Goal: Task Accomplishment & Management: Complete application form

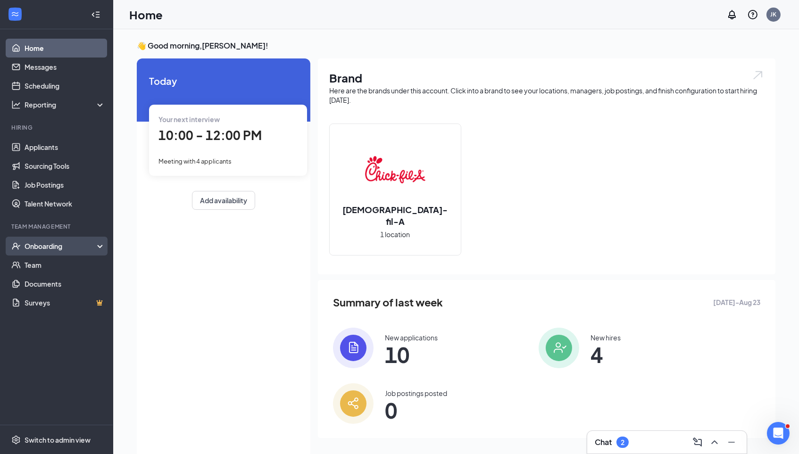
click at [62, 249] on div "Onboarding" at bounding box center [61, 246] width 73 height 9
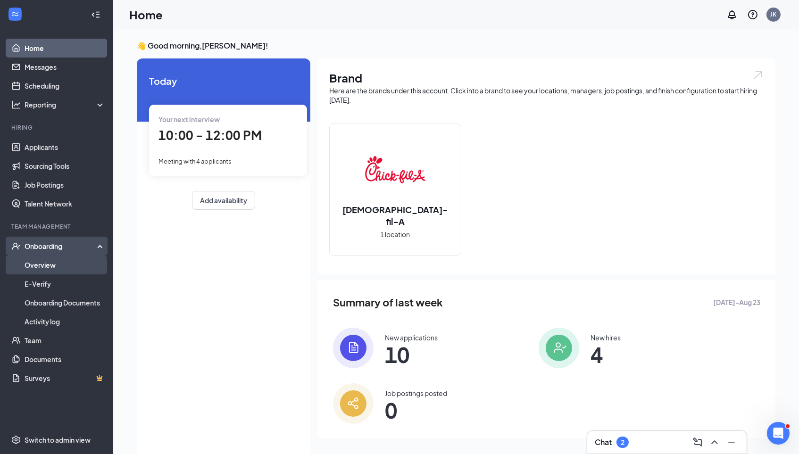
click at [58, 269] on link "Overview" at bounding box center [65, 265] width 81 height 19
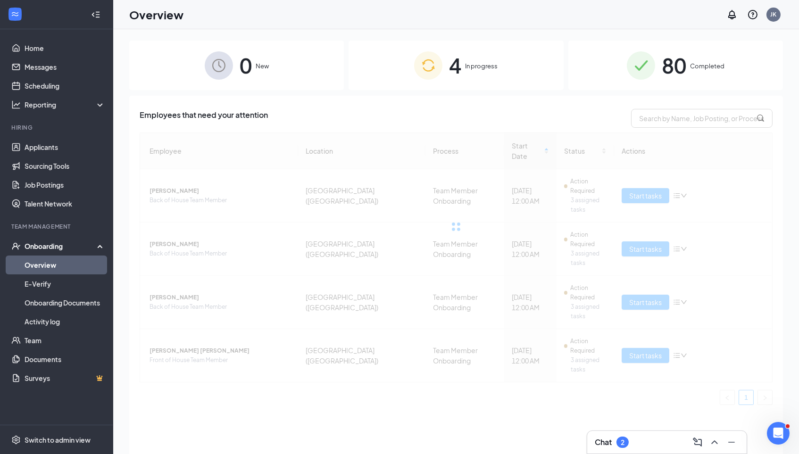
click at [498, 82] on div "4 In progress" at bounding box center [456, 66] width 215 height 50
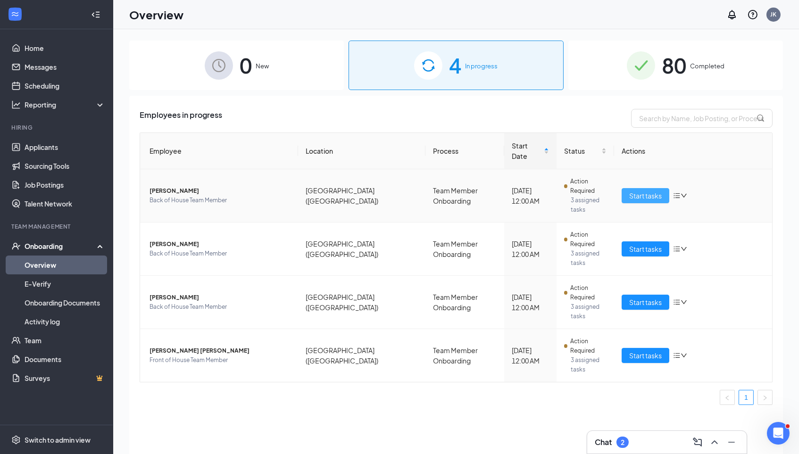
click at [642, 191] on span "Start tasks" at bounding box center [645, 196] width 33 height 10
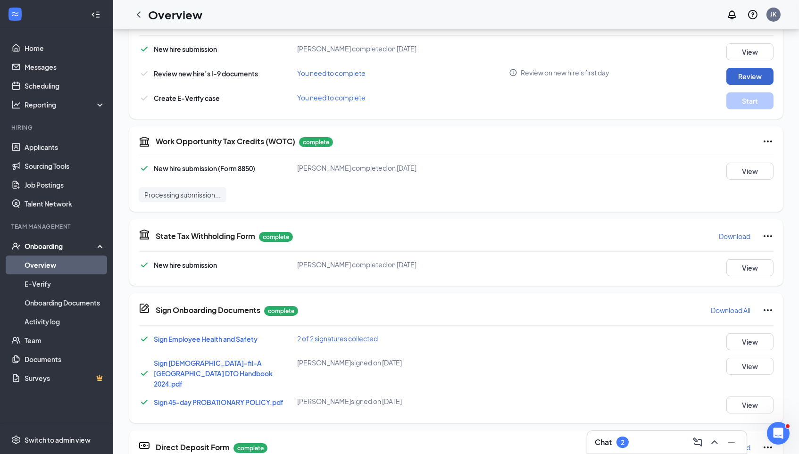
click at [741, 69] on button "Review" at bounding box center [750, 76] width 47 height 17
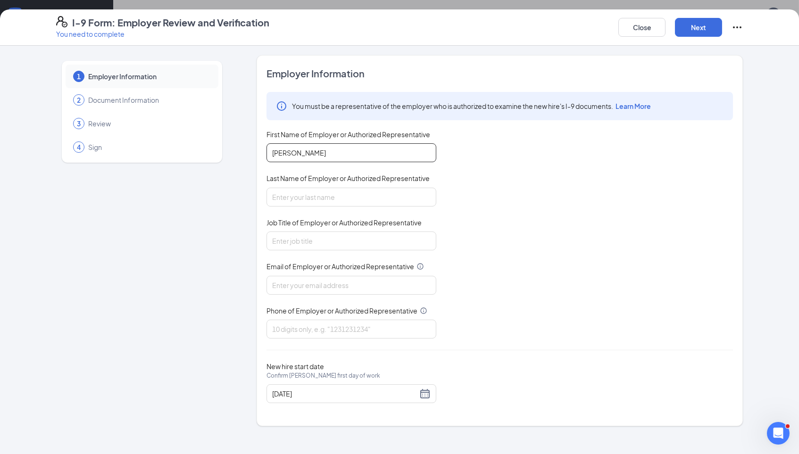
type input "[PERSON_NAME]"
type input "People Director"
type input "[EMAIL_ADDRESS][DOMAIN_NAME]"
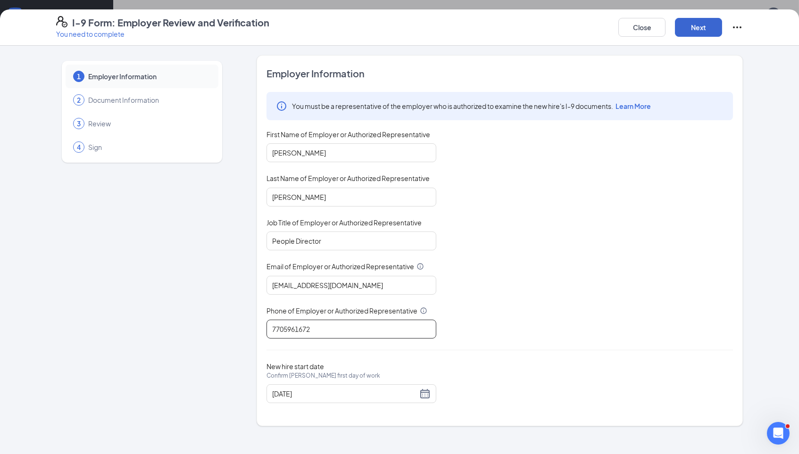
type input "7705961672"
click at [694, 27] on button "Next" at bounding box center [698, 27] width 47 height 19
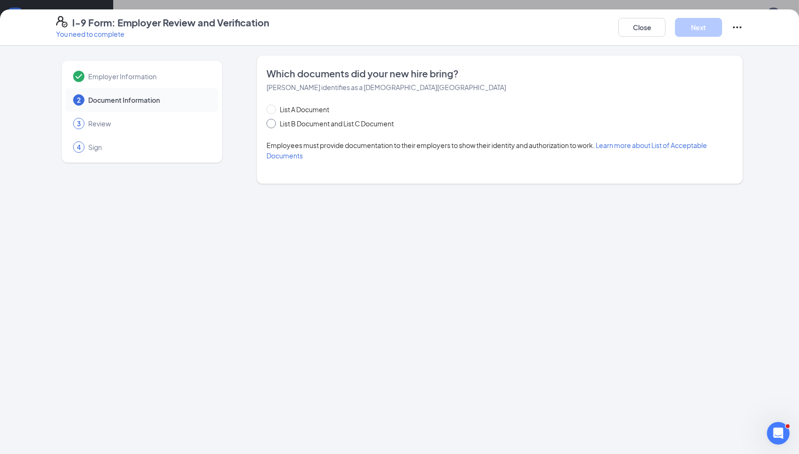
click at [297, 124] on span "List B Document and List C Document" at bounding box center [337, 123] width 122 height 10
click at [273, 124] on input "List B Document and List C Document" at bounding box center [270, 122] width 7 height 7
radio input "true"
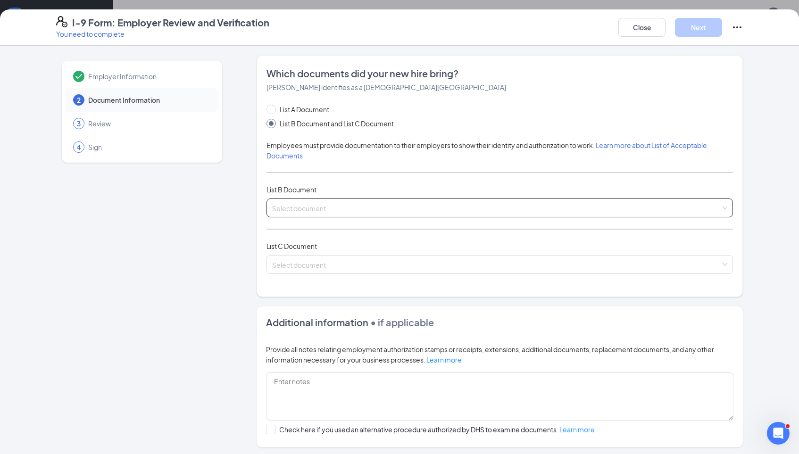
click at [318, 199] on input "search" at bounding box center [496, 206] width 449 height 14
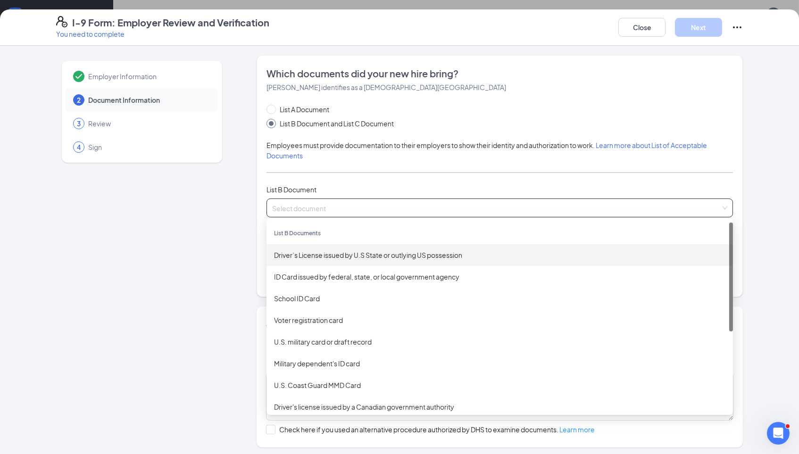
click at [340, 256] on div "Driver’s License issued by U.S State or outlying US possession" at bounding box center [500, 255] width 467 height 22
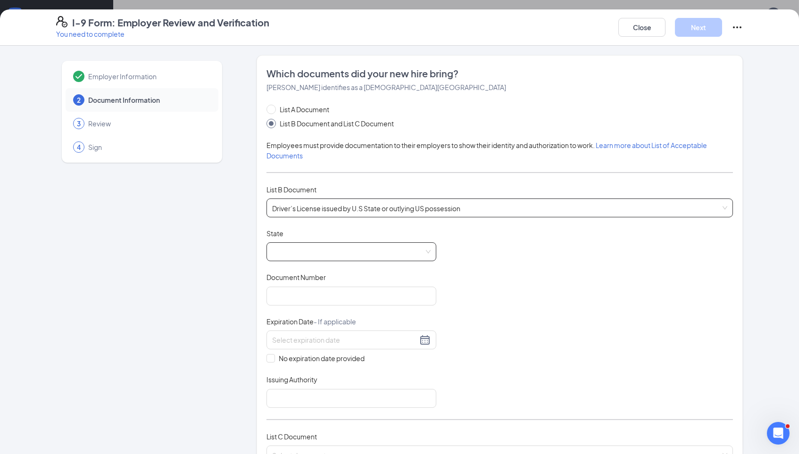
click at [371, 249] on span at bounding box center [351, 252] width 159 height 18
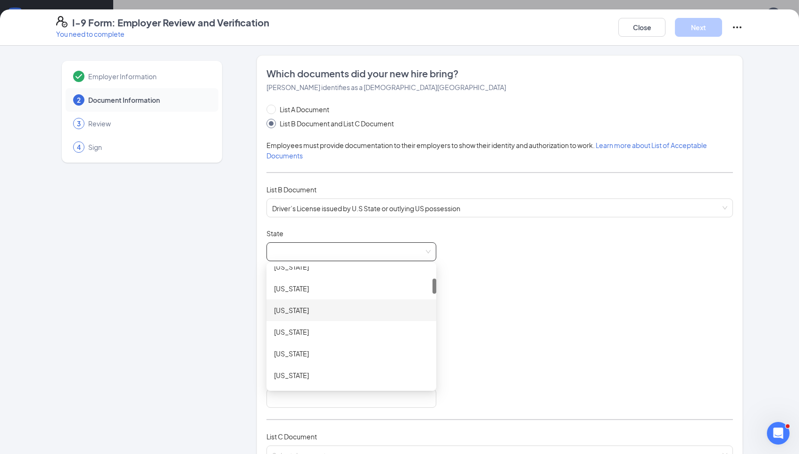
scroll to position [94, 0]
click at [351, 328] on div "[US_STATE]" at bounding box center [351, 333] width 155 height 10
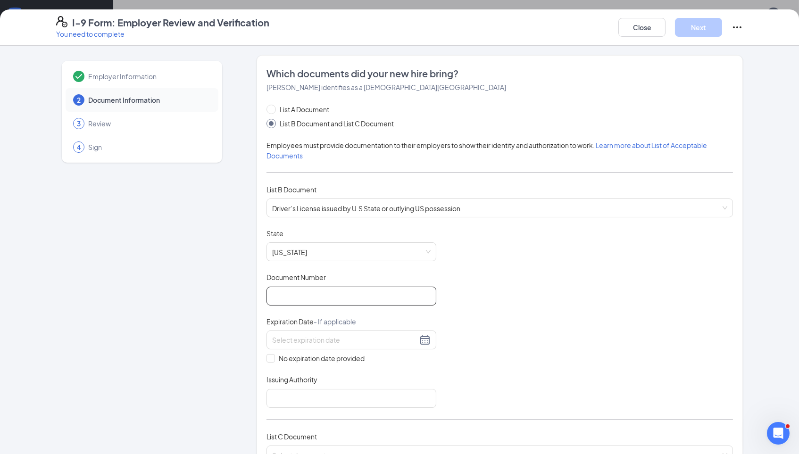
click at [400, 287] on input "Document Number" at bounding box center [352, 296] width 170 height 19
type input "248420862"
click at [403, 338] on input at bounding box center [344, 340] width 145 height 10
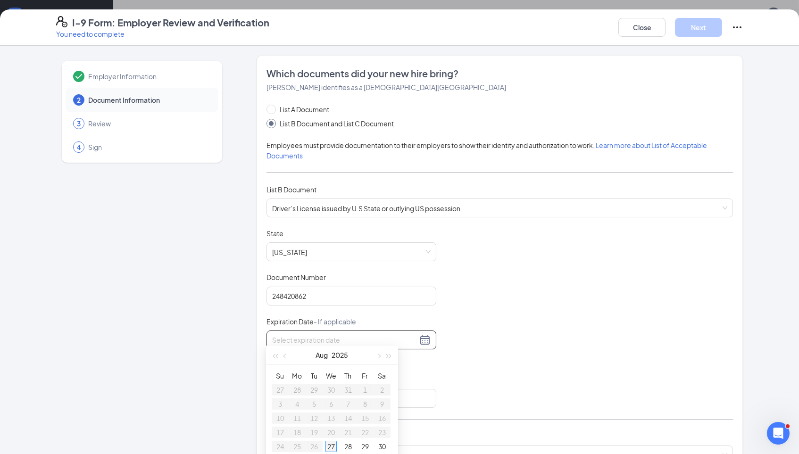
type input "[DATE]"
click at [463, 329] on div "Document Title Driver’s License issued by U.S State or outlying US possession S…" at bounding box center [500, 318] width 467 height 179
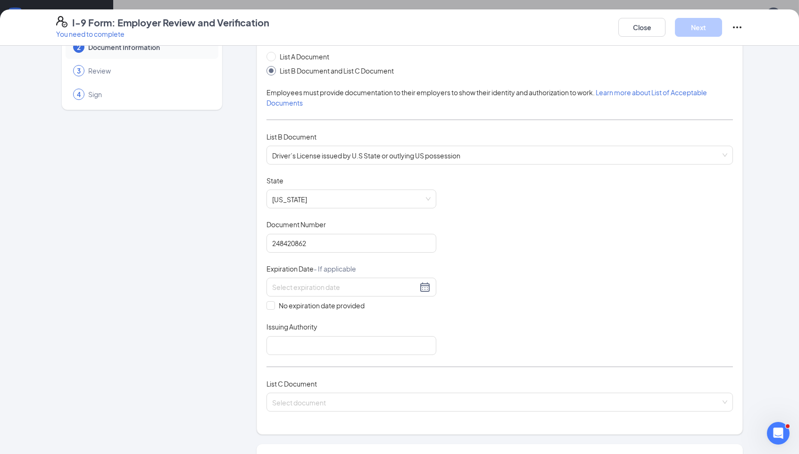
scroll to position [54, 0]
click at [418, 281] on div at bounding box center [351, 286] width 159 height 11
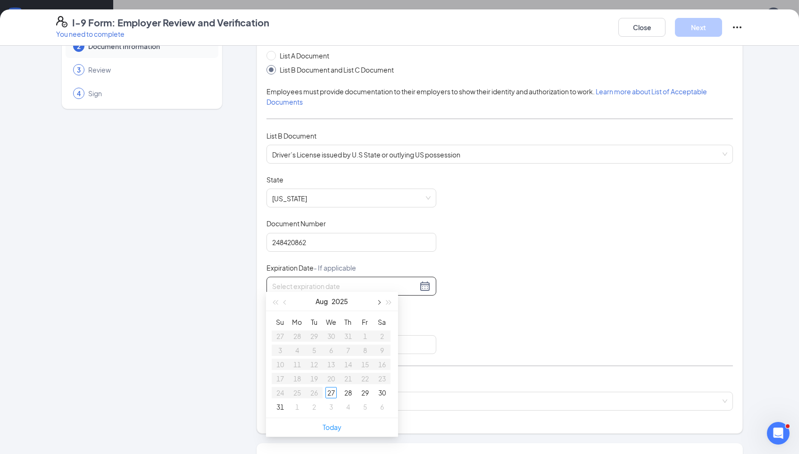
click at [379, 301] on span "button" at bounding box center [378, 303] width 5 height 5
click at [387, 301] on span "button" at bounding box center [389, 303] width 5 height 5
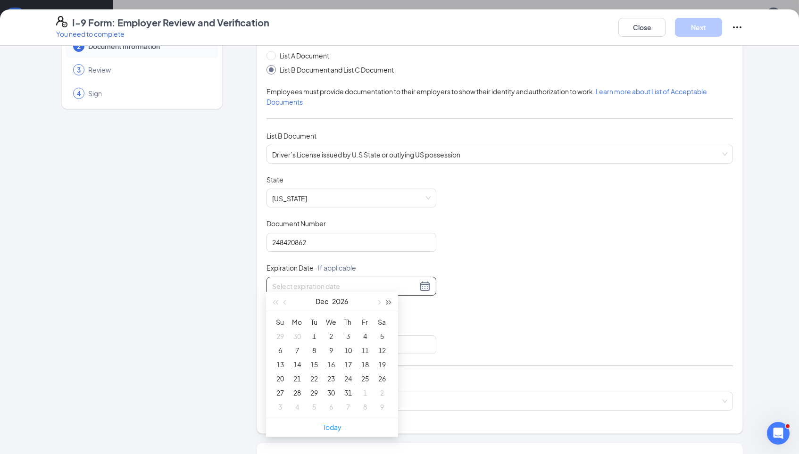
click at [387, 301] on span "button" at bounding box center [389, 303] width 5 height 5
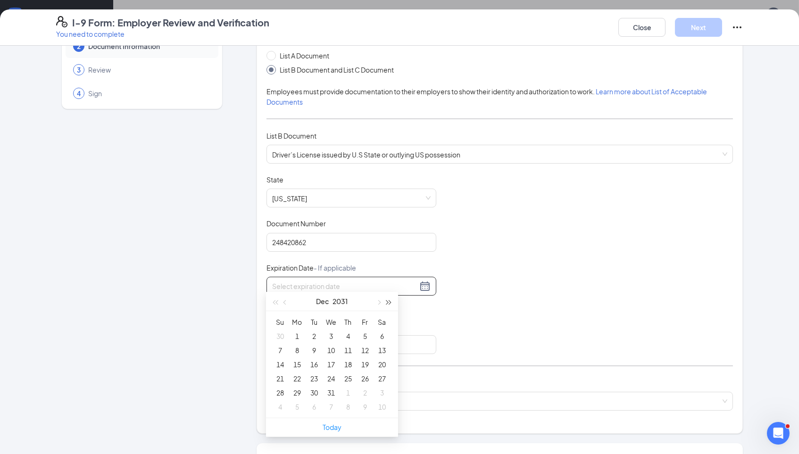
click at [387, 301] on span "button" at bounding box center [389, 303] width 5 height 5
type input "[DATE]"
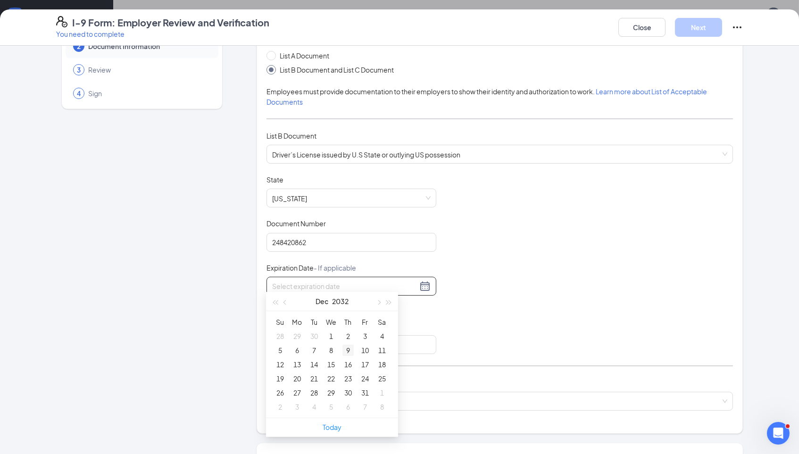
type input "[DATE]"
click at [318, 348] on div "7" at bounding box center [314, 350] width 11 height 11
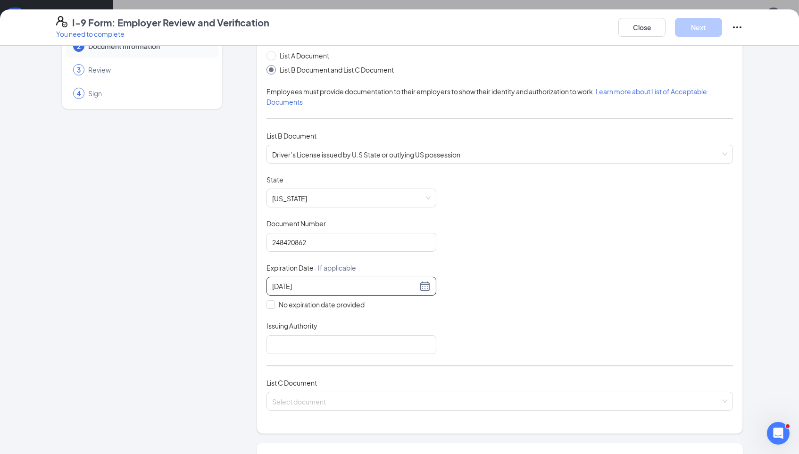
click at [479, 340] on div "Document Title Driver’s License issued by U.S State or outlying US possession S…" at bounding box center [500, 264] width 467 height 179
click at [392, 340] on input "Issuing Authority" at bounding box center [352, 344] width 170 height 19
type input "S"
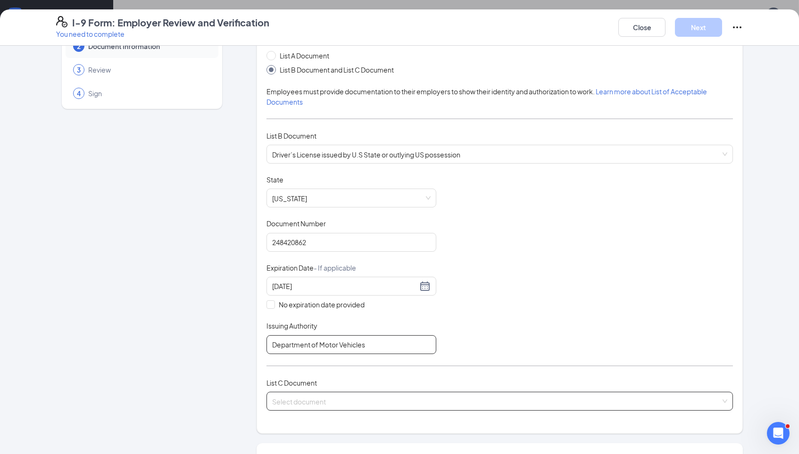
type input "Department of Motor Vehicles"
click at [443, 393] on input "search" at bounding box center [496, 400] width 449 height 14
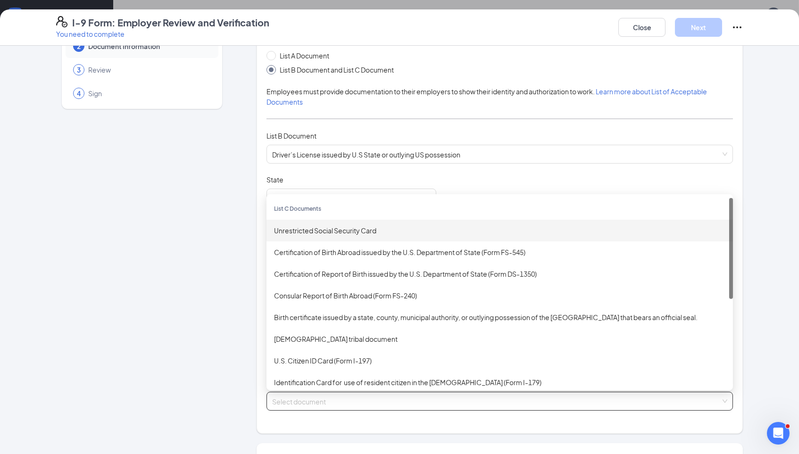
click at [376, 226] on div "Unrestricted Social Security Card" at bounding box center [500, 231] width 452 height 10
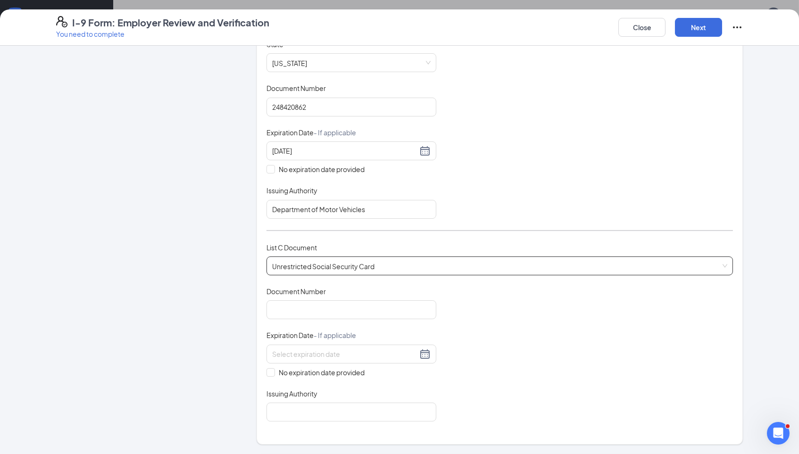
scroll to position [215, 0]
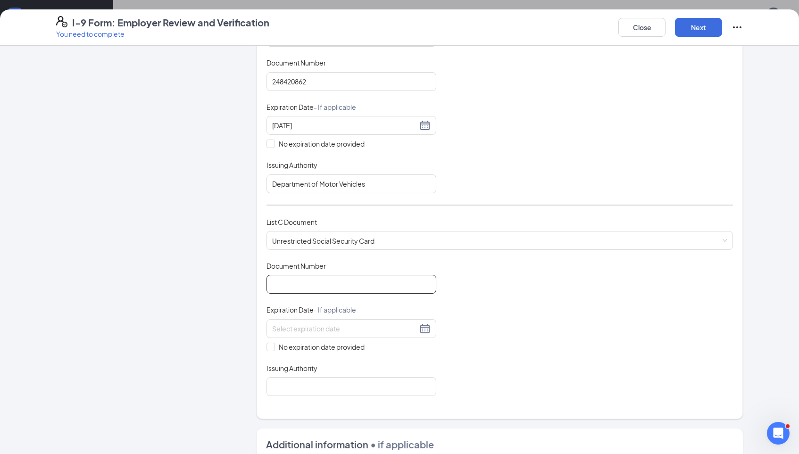
click at [347, 278] on input "Document Number" at bounding box center [352, 284] width 170 height 19
type input "041886835"
click at [558, 294] on div "Document Title Unrestricted Social Security Card Document Number 041886835 Expi…" at bounding box center [500, 328] width 467 height 135
click at [367, 319] on div at bounding box center [352, 328] width 170 height 19
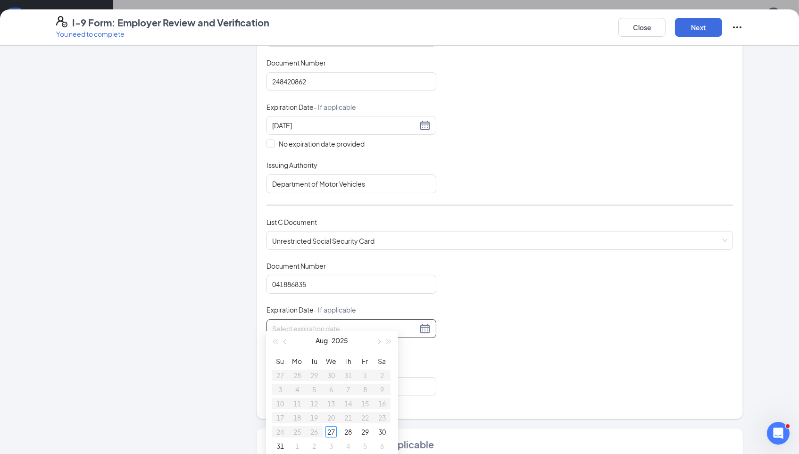
click at [511, 338] on div "Document Title Unrestricted Social Security Card Document Number 041886835 Expi…" at bounding box center [500, 328] width 467 height 135
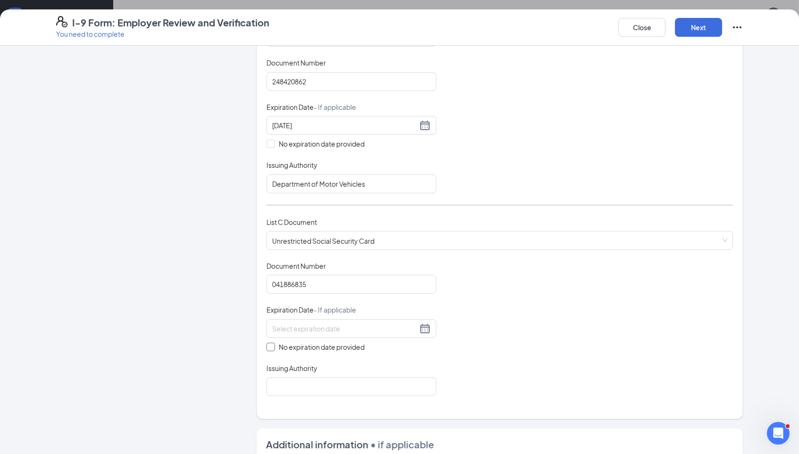
click at [270, 343] on input "No expiration date provided" at bounding box center [270, 346] width 7 height 7
checkbox input "true"
click at [321, 384] on input "Issuing Authority" at bounding box center [352, 388] width 170 height 19
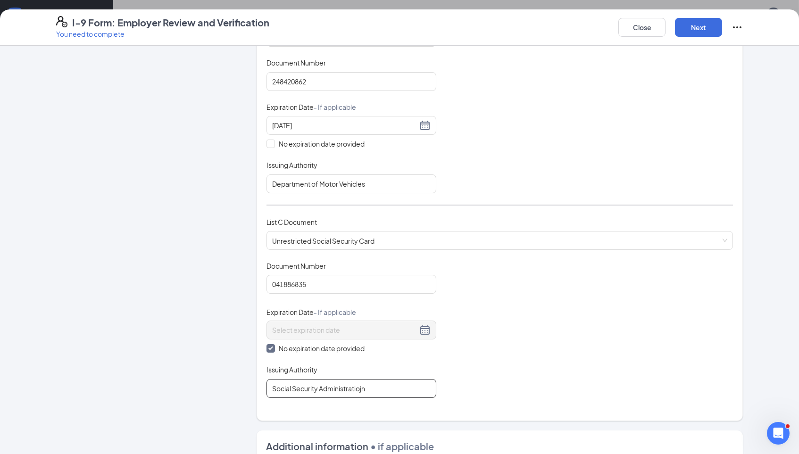
type input "Social Security Administration"
drag, startPoint x: 385, startPoint y: 387, endPoint x: 460, endPoint y: 351, distance: 83.8
click at [460, 351] on div "Document Title Unrestricted Social Security Card Document Number 041886835 Expi…" at bounding box center [500, 329] width 467 height 137
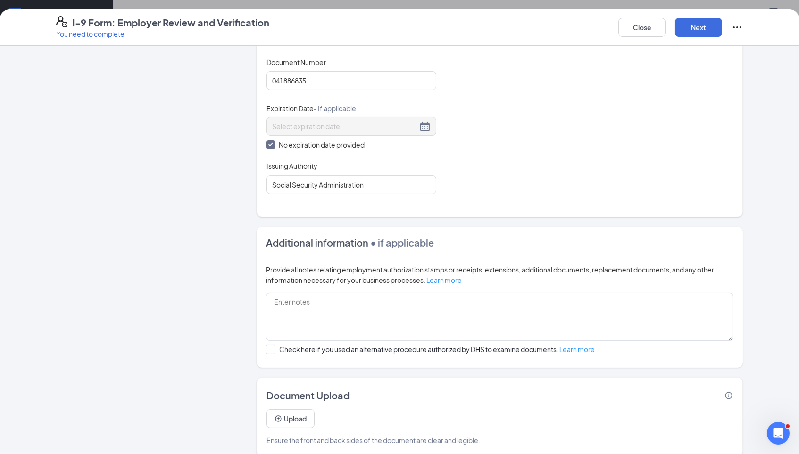
scroll to position [404, 0]
click at [283, 411] on button "Upload" at bounding box center [291, 419] width 48 height 19
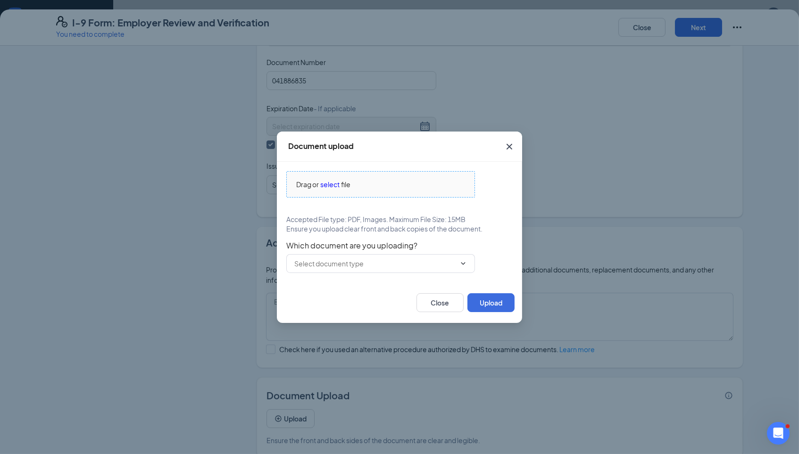
click at [347, 184] on span "file" at bounding box center [345, 184] width 9 height 10
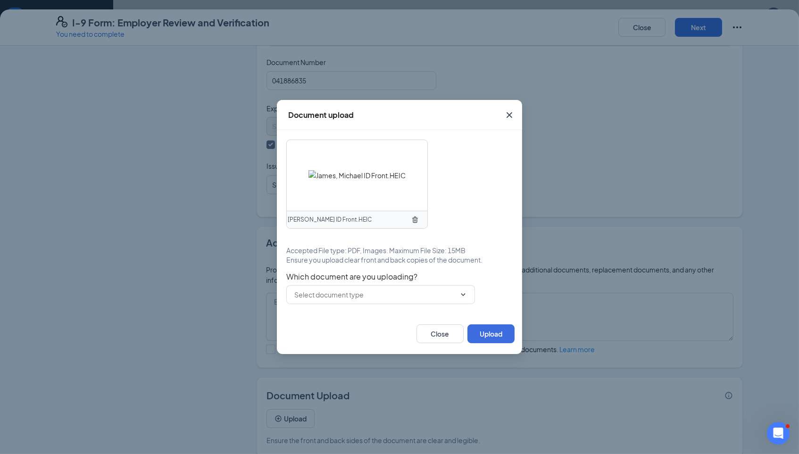
click at [407, 268] on div "[PERSON_NAME] ID Front.HEIC Accepted File type: PDF, Images. Maximum File Size:…" at bounding box center [399, 222] width 226 height 165
click at [401, 292] on input "text" at bounding box center [374, 295] width 161 height 10
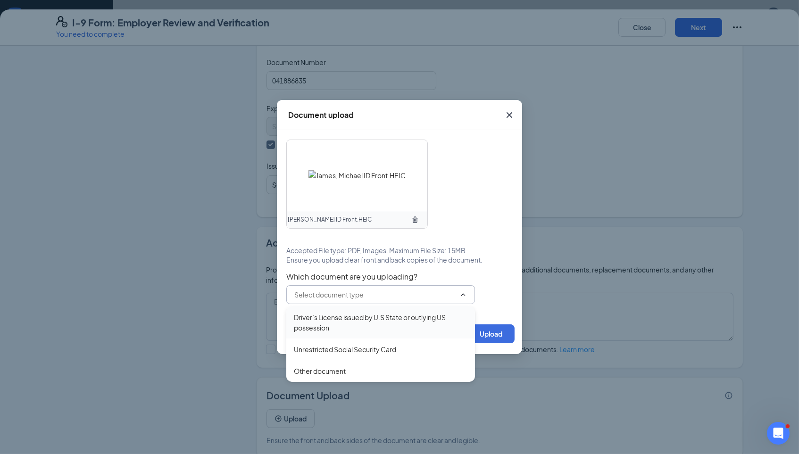
click at [357, 325] on div "Driver’s License issued by U.S State or outlying US possession" at bounding box center [381, 322] width 174 height 21
type input "Driver’s License issued by U.S State or outlying US possession"
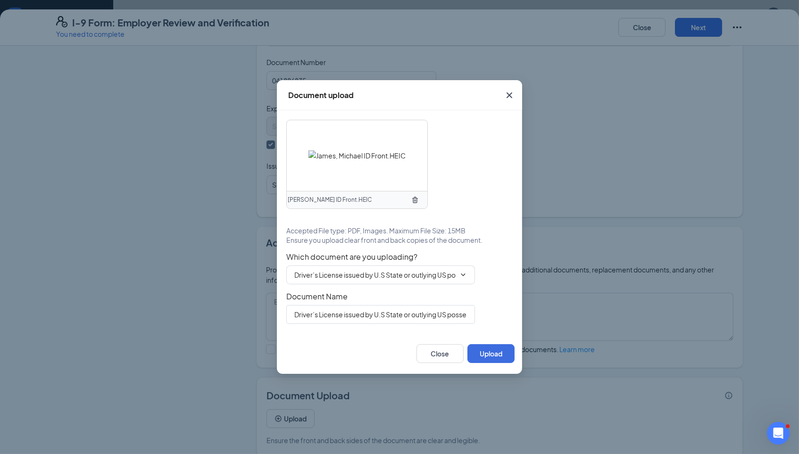
drag, startPoint x: 499, startPoint y: 353, endPoint x: 488, endPoint y: 344, distance: 14.4
click at [488, 344] on div "Close Upload" at bounding box center [399, 354] width 245 height 41
click at [428, 312] on input "Driver’s License issued by U.S State or outlying US possession" at bounding box center [380, 314] width 189 height 19
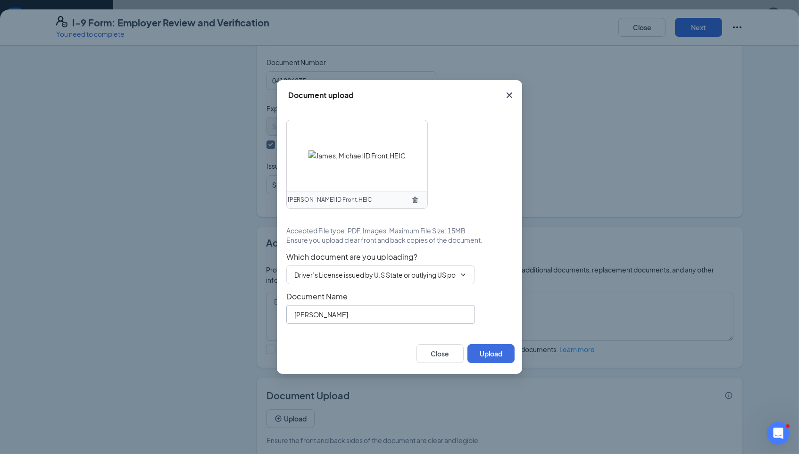
type input "J"
click at [320, 201] on span "[PERSON_NAME] ID Front.HEIC" at bounding box center [330, 200] width 84 height 9
copy div "[PERSON_NAME] ID Front.HEIC"
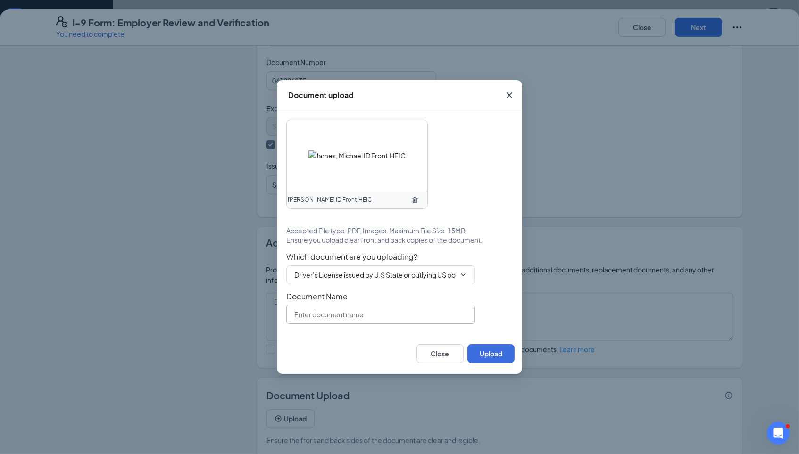
click at [338, 319] on input "text" at bounding box center [380, 314] width 189 height 19
paste input "[PERSON_NAME] ID Front.HEIC"
type input "[PERSON_NAME] ID Front"
click at [490, 360] on button "Upload" at bounding box center [491, 353] width 47 height 19
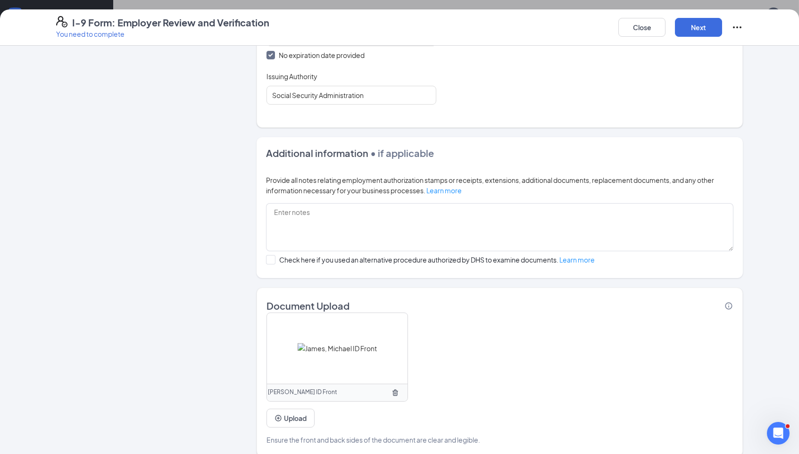
scroll to position [508, 0]
click at [294, 419] on div "[PERSON_NAME] ID Front Upload Ensure the front and back sides of the document a…" at bounding box center [500, 379] width 467 height 133
click at [294, 410] on button "Upload" at bounding box center [291, 419] width 48 height 19
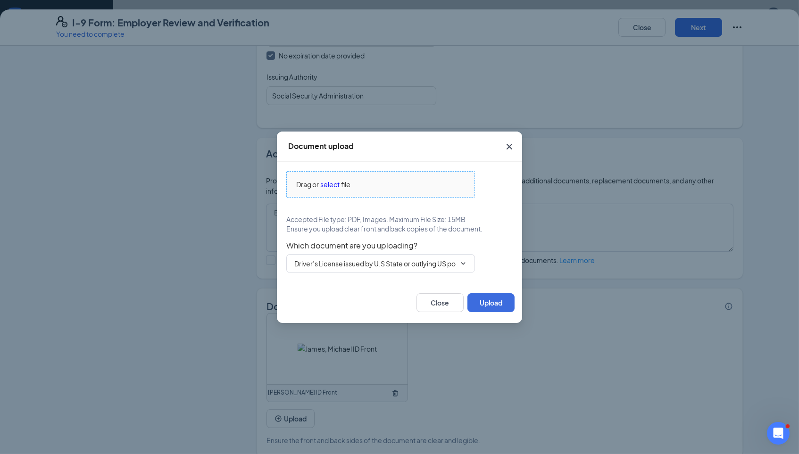
click at [369, 195] on span "Drag or select file" at bounding box center [381, 184] width 188 height 25
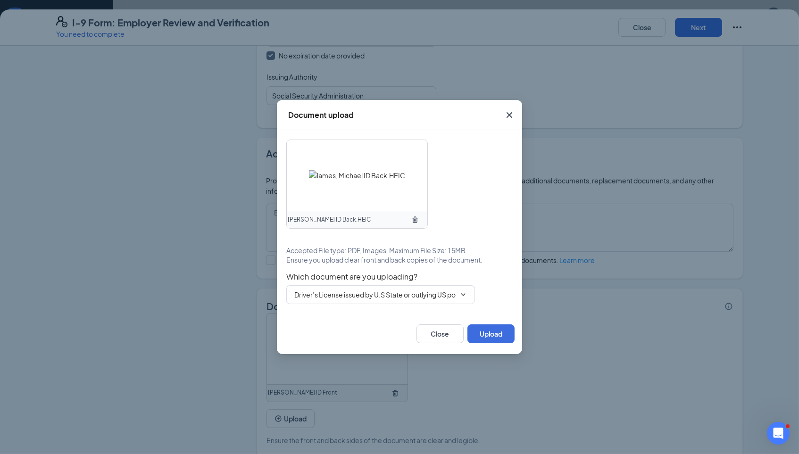
click at [307, 221] on span "[PERSON_NAME] ID Back.HEIC" at bounding box center [329, 220] width 83 height 9
copy div "[PERSON_NAME] ID Back.HEIC"
click at [410, 297] on input "Driver’s License issued by U.S State or outlying US possession" at bounding box center [374, 295] width 161 height 10
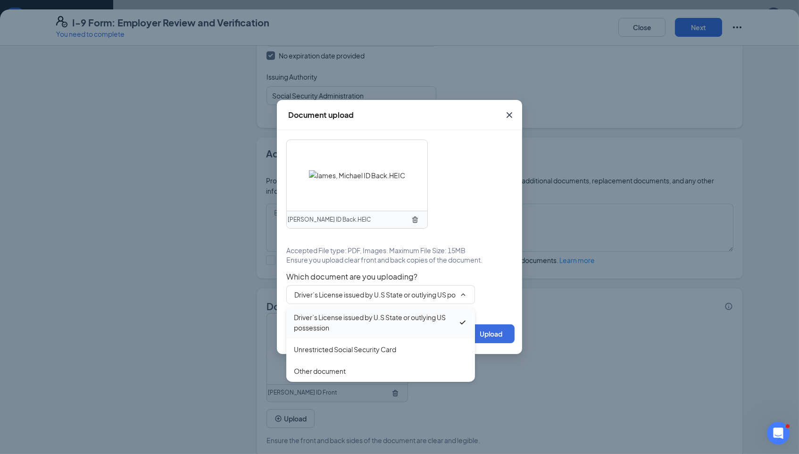
click at [397, 326] on div "Driver’s License issued by U.S State or outlying US possession" at bounding box center [376, 322] width 164 height 21
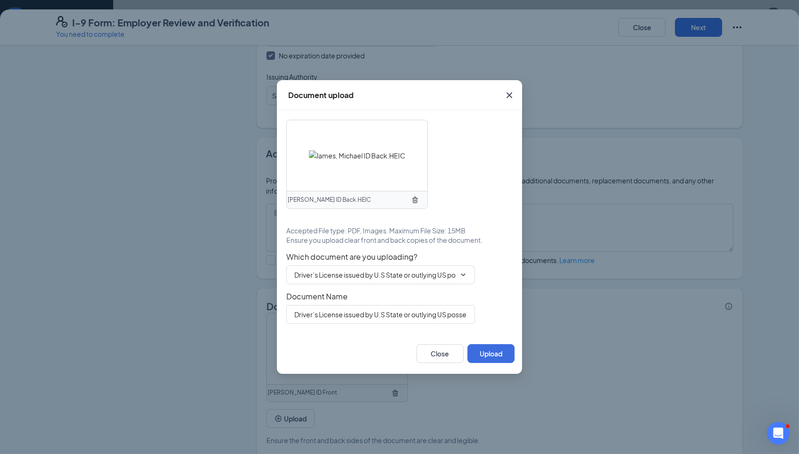
click at [439, 325] on div "[PERSON_NAME] ID Back.HEIC Accepted File type: PDF, Images. Maximum File Size: …" at bounding box center [399, 221] width 245 height 223
click at [436, 320] on input "Driver’s License issued by U.S State or outlying US possession" at bounding box center [380, 314] width 189 height 19
paste input "[PERSON_NAME] ID Back.HEIC"
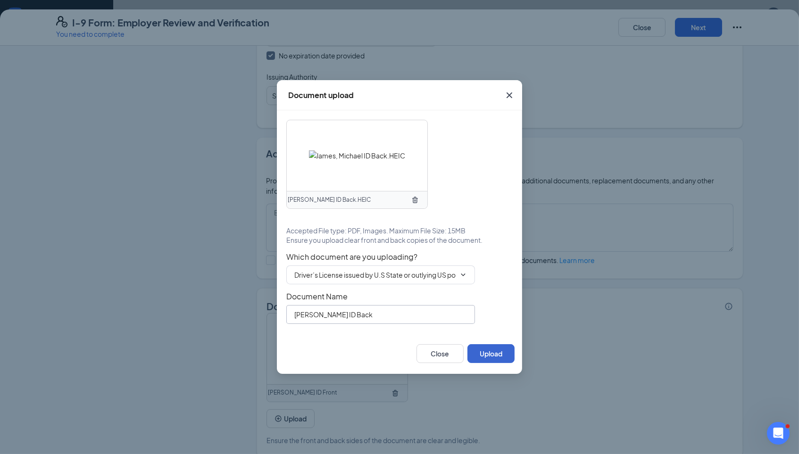
type input "[PERSON_NAME] ID Back"
click at [492, 348] on button "Upload" at bounding box center [491, 353] width 47 height 19
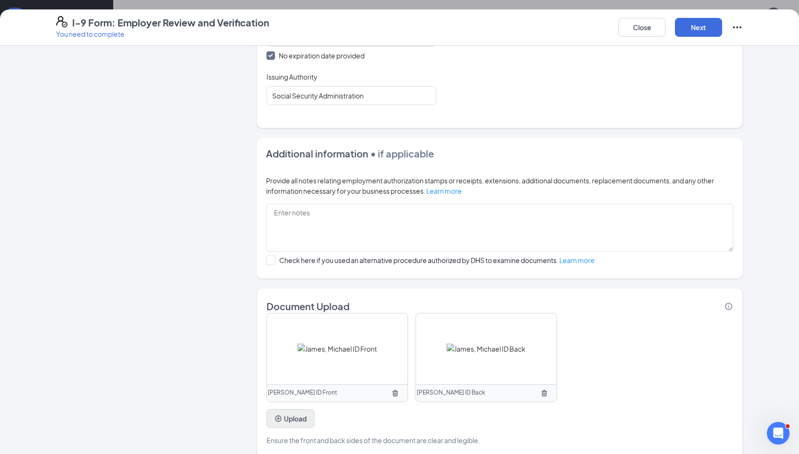
click at [282, 410] on button "Upload" at bounding box center [291, 419] width 48 height 19
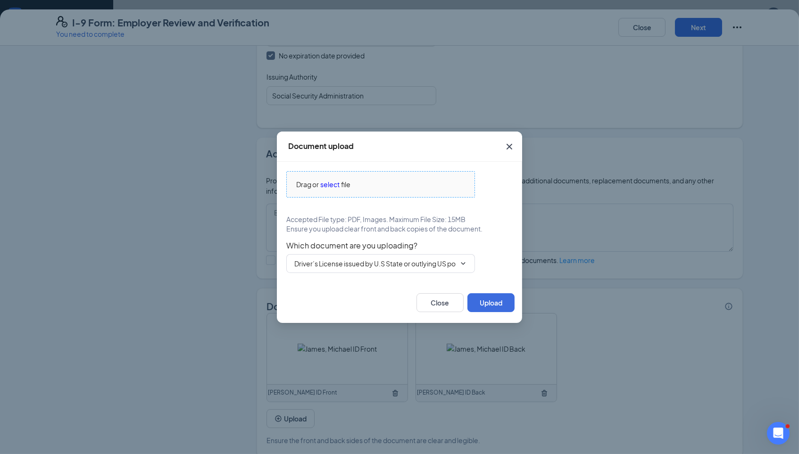
click at [347, 181] on span "file" at bounding box center [345, 184] width 9 height 10
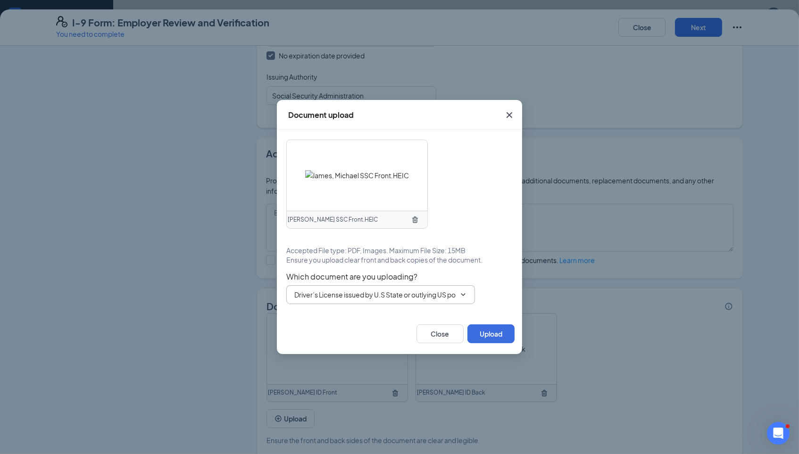
click at [399, 292] on input "Driver’s License issued by U.S State or outlying US possession" at bounding box center [374, 295] width 161 height 10
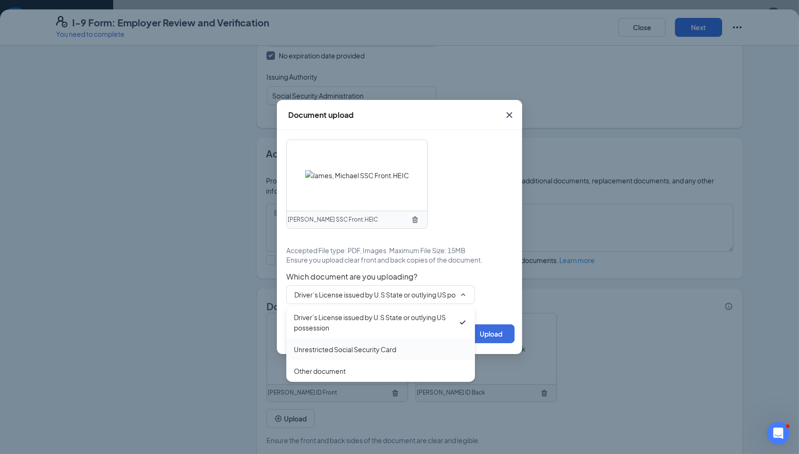
click at [341, 348] on div "Unrestricted Social Security Card" at bounding box center [345, 349] width 102 height 10
type input "Unrestricted Social Security Card"
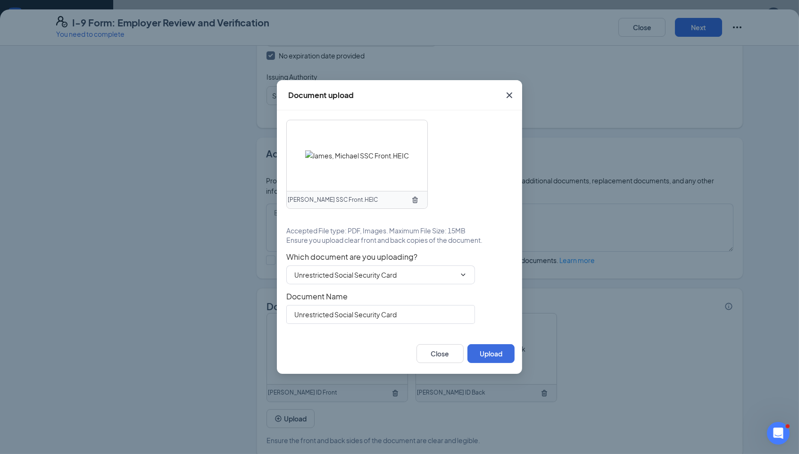
click at [329, 200] on span "[PERSON_NAME] SSC Front.HEIC" at bounding box center [333, 200] width 90 height 9
copy div "[PERSON_NAME] SSC Front.HEIC"
click at [368, 316] on input "Unrestricted Social Security Card" at bounding box center [380, 314] width 189 height 19
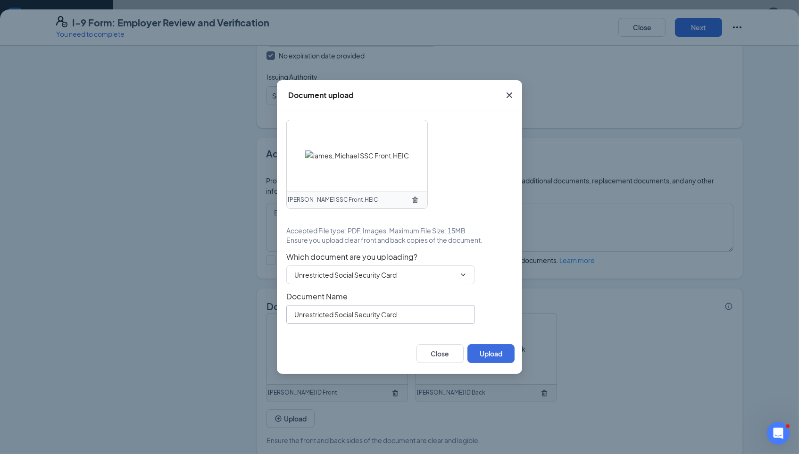
click at [368, 316] on input "Unrestricted Social Security Card" at bounding box center [380, 314] width 189 height 19
paste input "[PERSON_NAME] SSC Front.HEIC"
type input "[PERSON_NAME] SSC Front"
click at [487, 348] on button "Upload" at bounding box center [491, 353] width 47 height 19
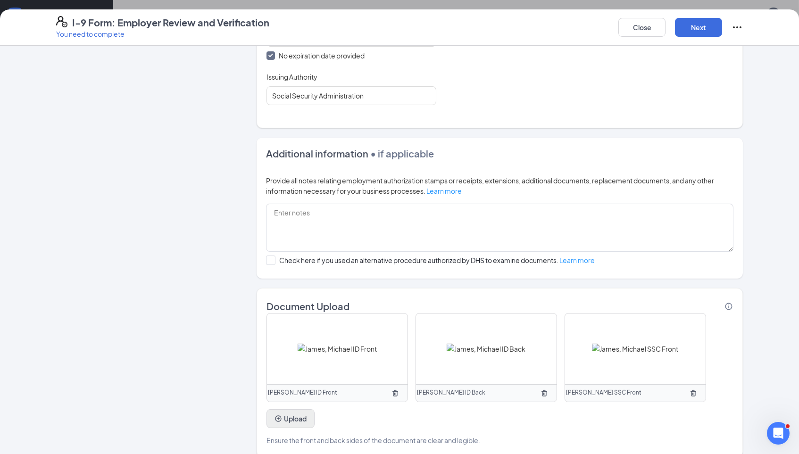
click at [300, 410] on button "Upload" at bounding box center [291, 419] width 48 height 19
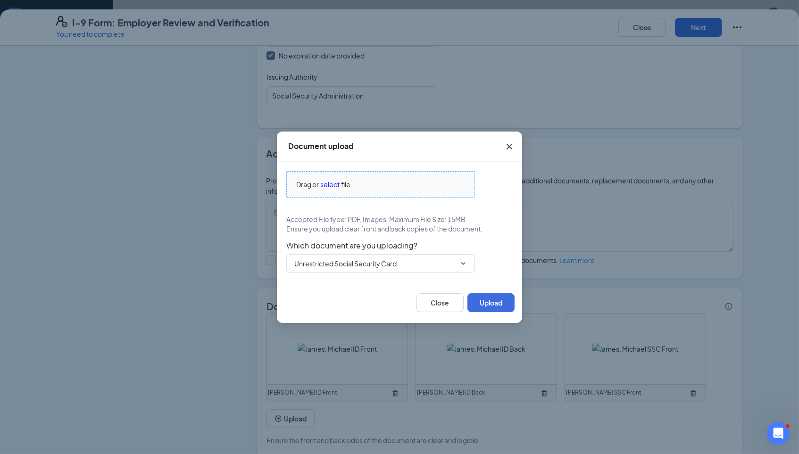
click at [366, 186] on div "Drag or select file" at bounding box center [381, 184] width 188 height 10
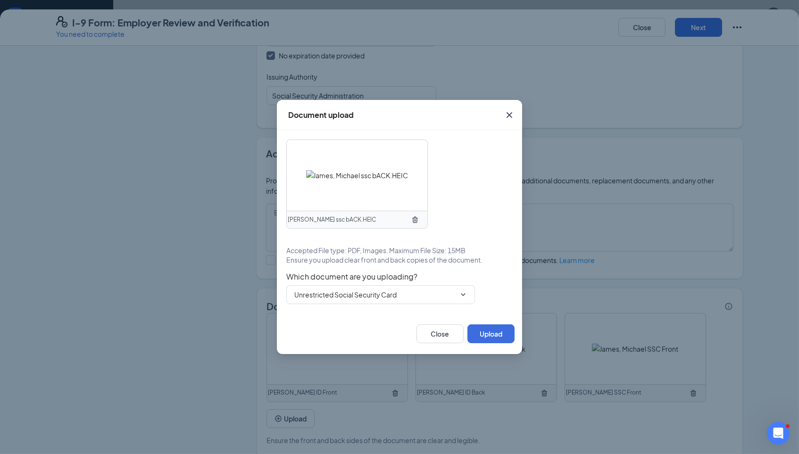
click at [323, 221] on span "[PERSON_NAME] ssc bACK.HEIC" at bounding box center [332, 220] width 88 height 9
copy div "[PERSON_NAME] ssc bACK.HEIC"
click at [370, 309] on div "[PERSON_NAME] ssc bACK.HEIC Accepted File type: PDF, Images. Maximum File Size:…" at bounding box center [399, 222] width 245 height 184
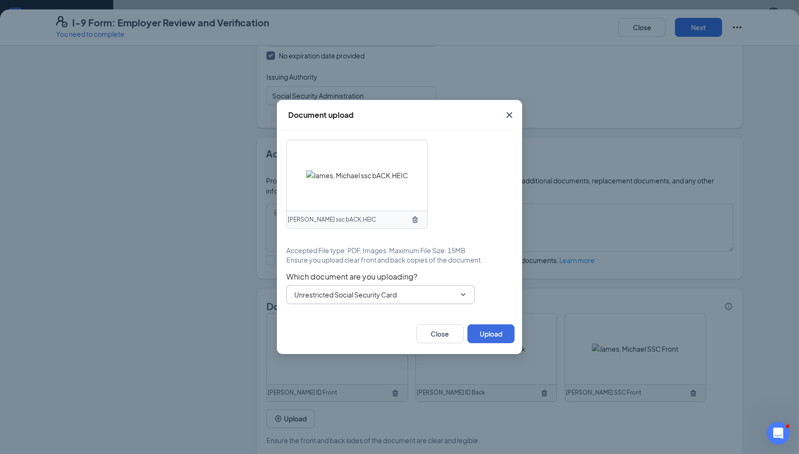
click at [370, 294] on input "Unrestricted Social Security Card" at bounding box center [374, 295] width 161 height 10
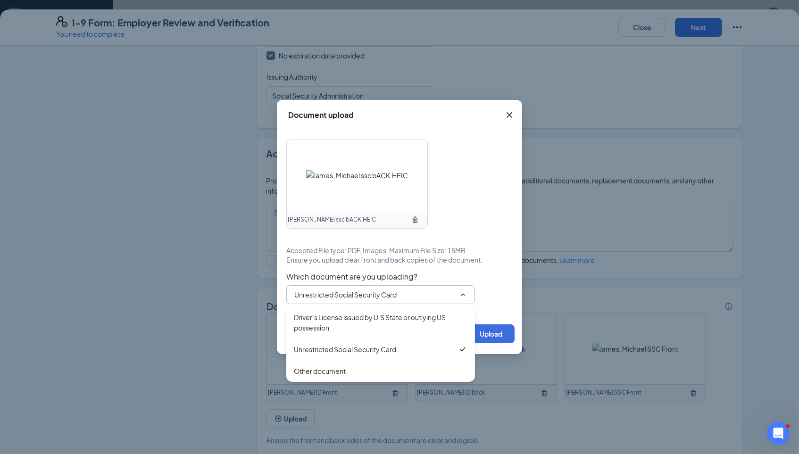
click at [477, 262] on span "Ensure you upload clear front and back copies of the document." at bounding box center [384, 259] width 196 height 9
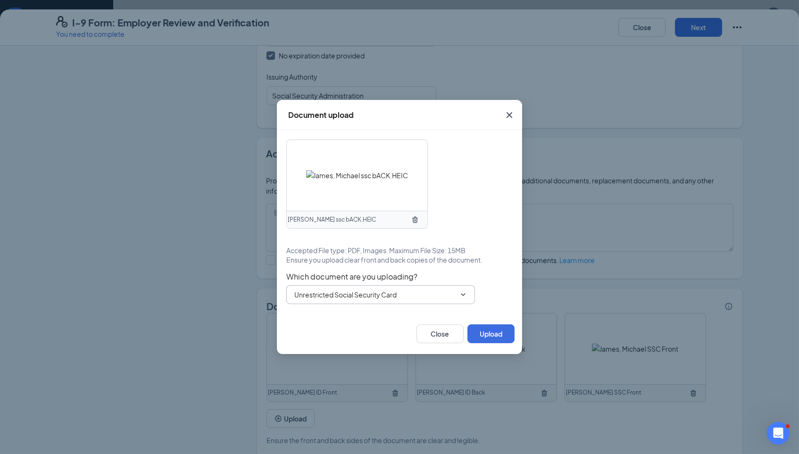
click at [389, 293] on input "Unrestricted Social Security Card" at bounding box center [374, 295] width 161 height 10
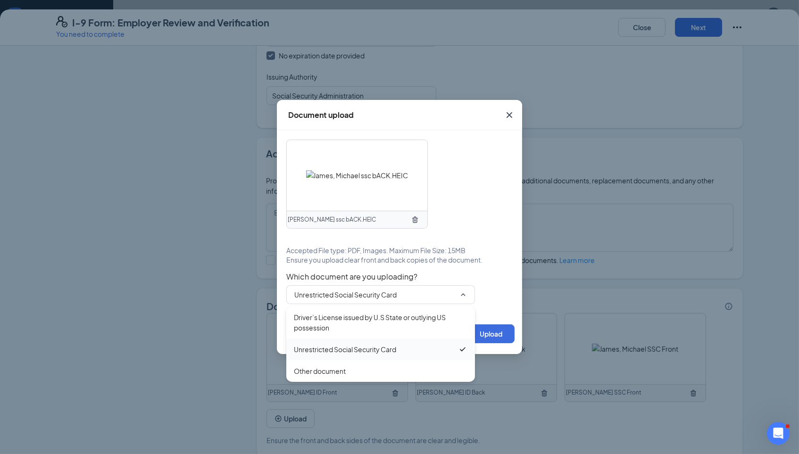
click at [351, 345] on div "Unrestricted Social Security Card" at bounding box center [345, 349] width 102 height 10
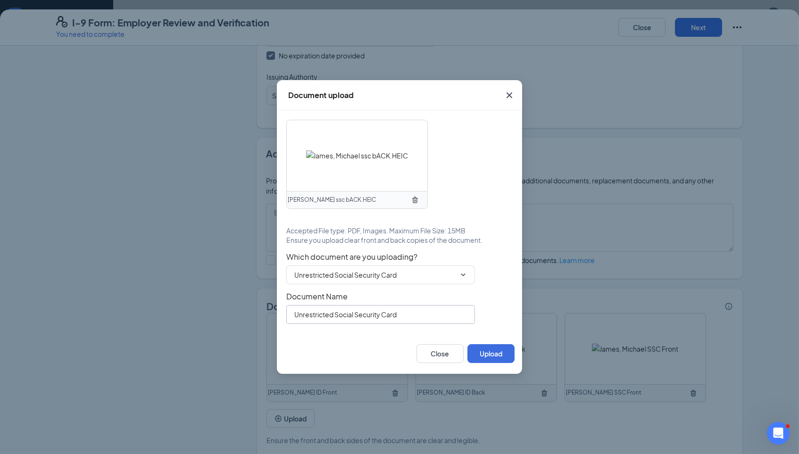
click at [372, 313] on input "Unrestricted Social Security Card" at bounding box center [380, 314] width 189 height 19
paste input "[PERSON_NAME] ssc bACK.HEIC"
type input "[PERSON_NAME] ssc bACK"
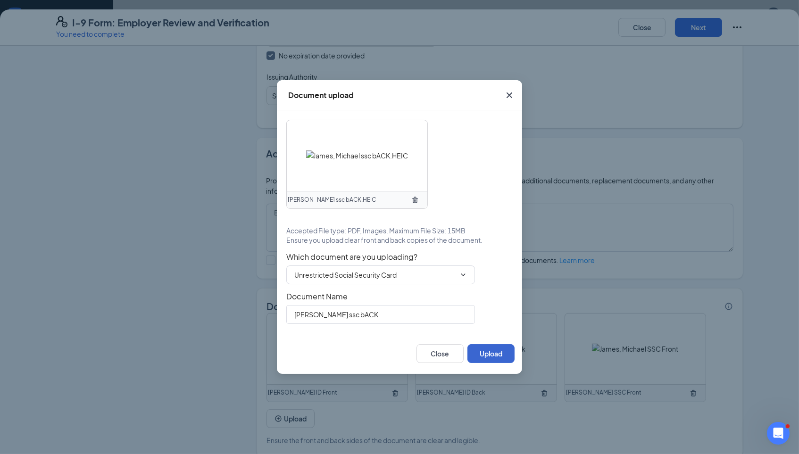
click at [490, 353] on button "Upload" at bounding box center [491, 353] width 47 height 19
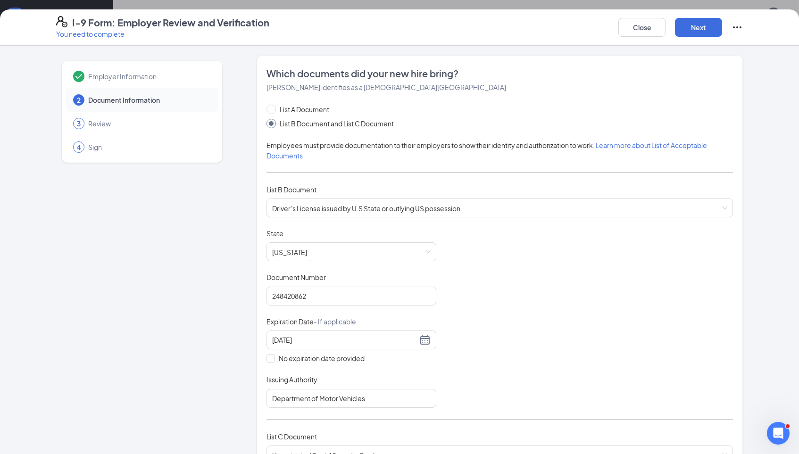
scroll to position [0, 0]
click at [694, 20] on button "Next" at bounding box center [698, 27] width 47 height 19
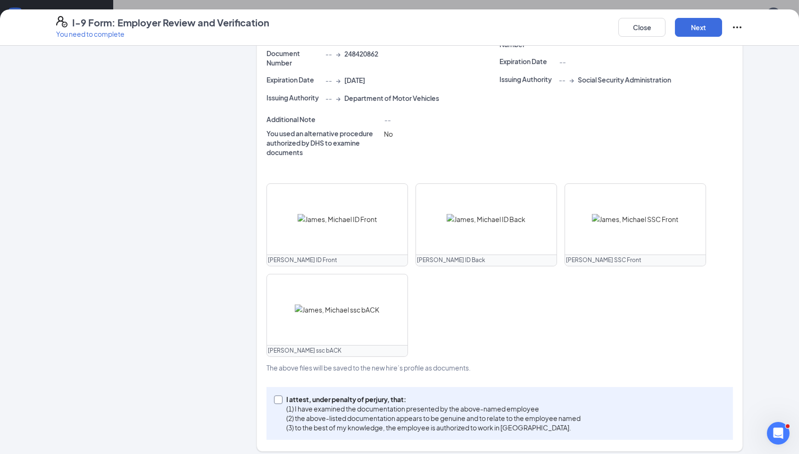
scroll to position [510, 0]
click at [301, 404] on p "(1) I have examined the documentation presented by the above-named employee" at bounding box center [433, 408] width 294 height 9
click at [281, 397] on input "I attest, under penalty of [PERSON_NAME], that: (1) I have examined the documen…" at bounding box center [277, 399] width 7 height 7
checkbox input "true"
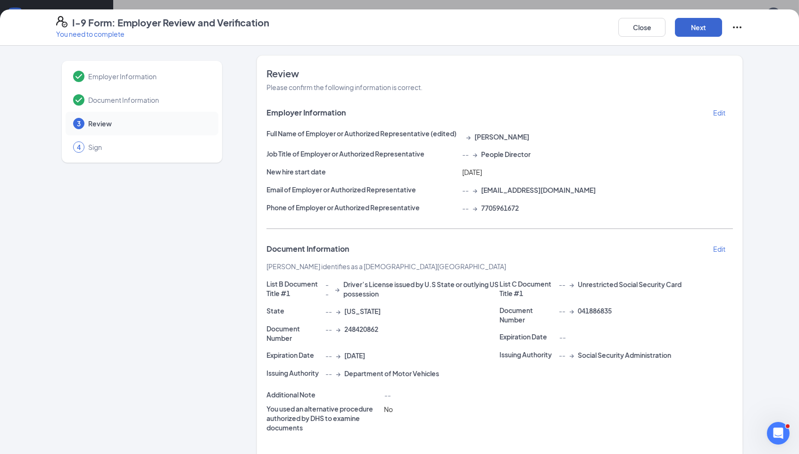
scroll to position [0, 0]
click at [688, 32] on button "Next" at bounding box center [698, 27] width 47 height 19
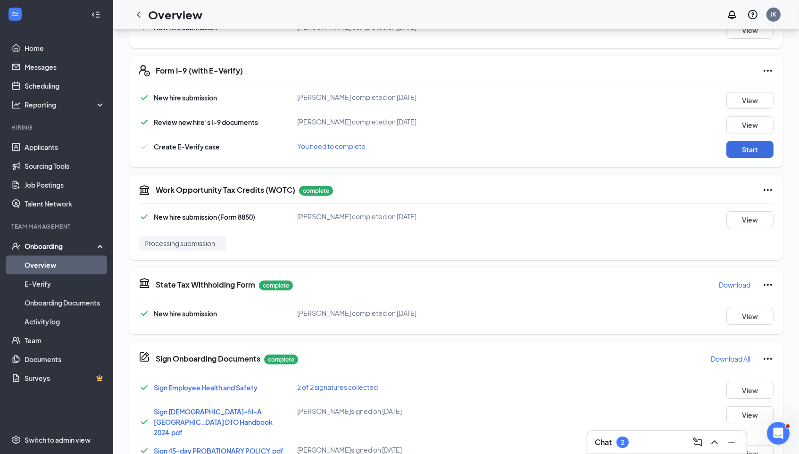
scroll to position [104, 0]
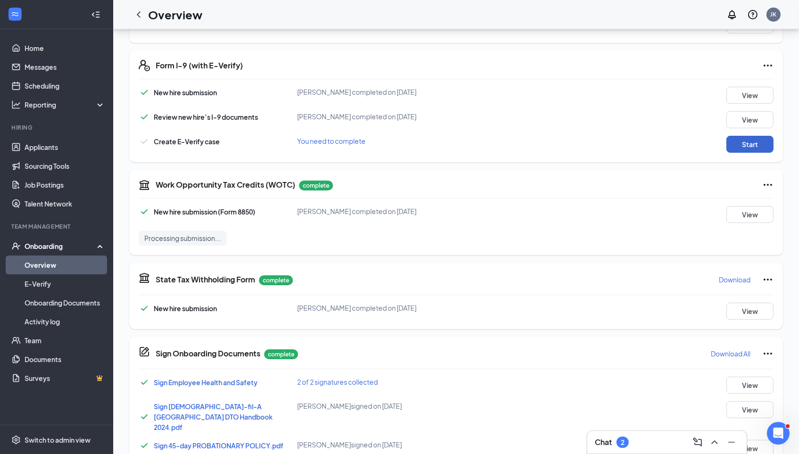
click at [763, 148] on button "Start" at bounding box center [750, 144] width 47 height 17
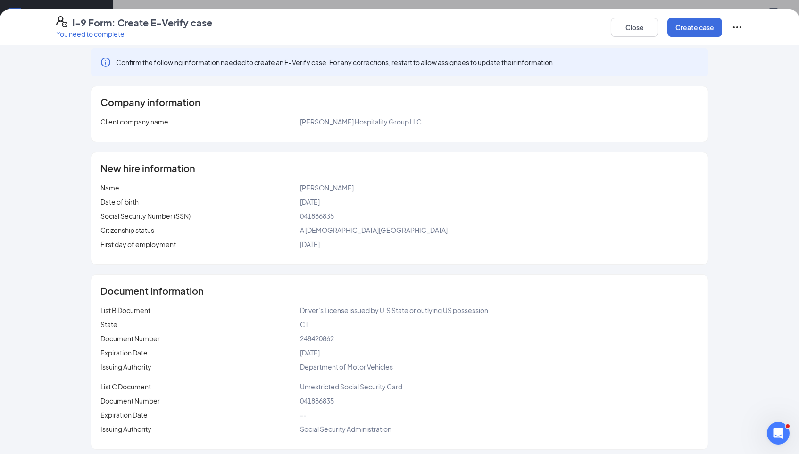
scroll to position [7, 0]
click at [684, 32] on button "Create case" at bounding box center [695, 27] width 55 height 19
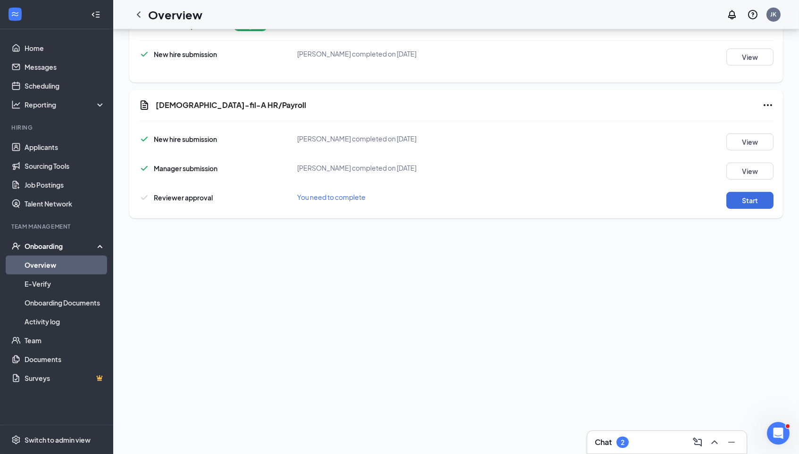
scroll to position [284, 0]
click at [736, 190] on button "Start" at bounding box center [750, 198] width 47 height 17
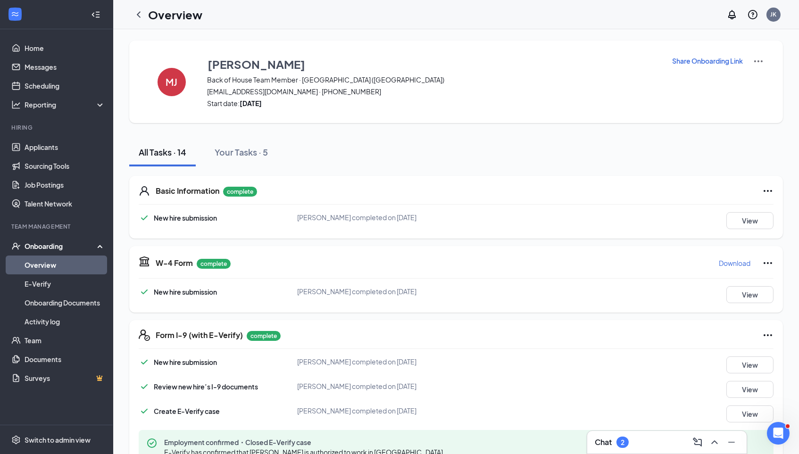
scroll to position [0, 0]
click at [134, 14] on icon "ChevronLeft" at bounding box center [138, 14] width 11 height 11
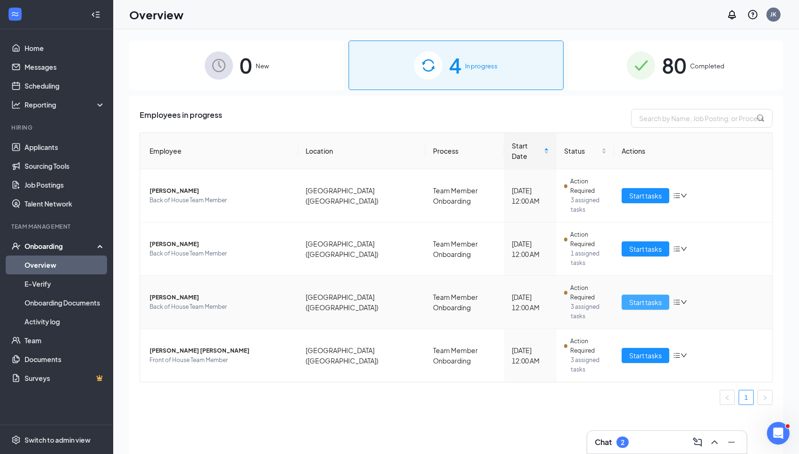
click at [627, 295] on button "Start tasks" at bounding box center [646, 302] width 48 height 15
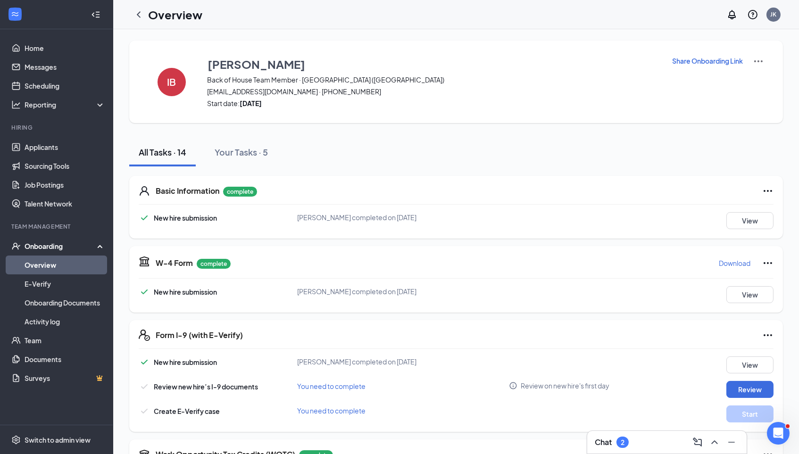
scroll to position [181, 0]
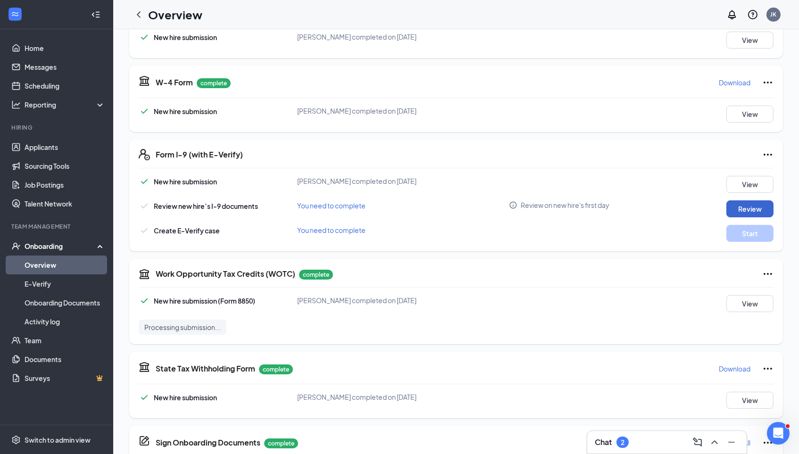
click at [744, 213] on button "Review" at bounding box center [750, 209] width 47 height 17
type input "[DATE]"
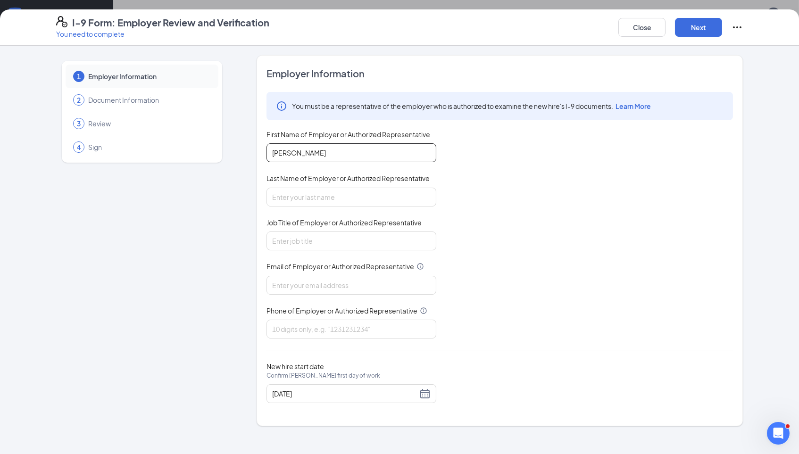
type input "[PERSON_NAME]"
type input "k"
type input "[PERSON_NAME]"
type input "[EMAIL_ADDRESS][DOMAIN_NAME]"
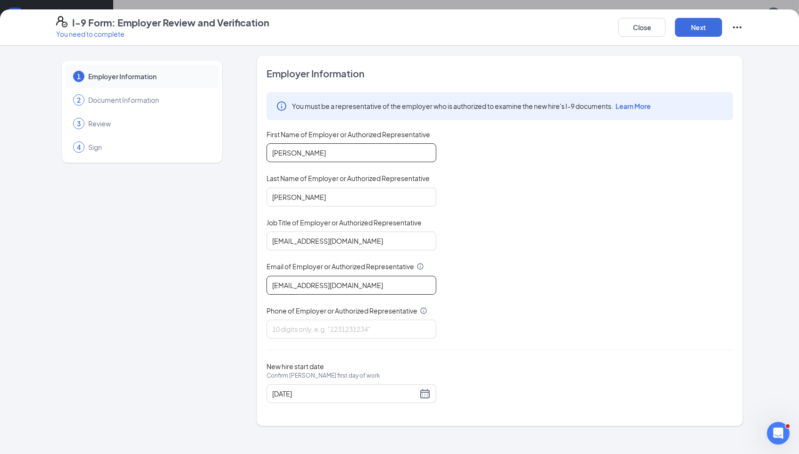
type input "[EMAIL_ADDRESS][DOMAIN_NAME]"
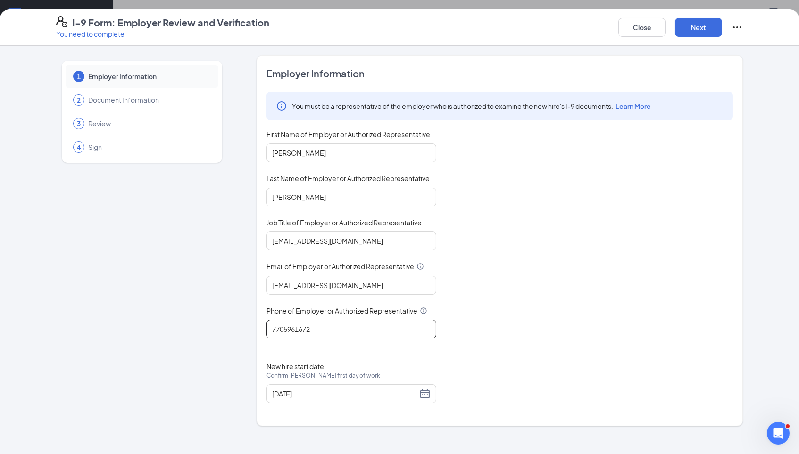
type input "7705961672"
click at [541, 259] on div "You must be a representative of the employer who is authorized to examine the n…" at bounding box center [500, 215] width 467 height 247
click at [687, 28] on button "Next" at bounding box center [698, 27] width 47 height 19
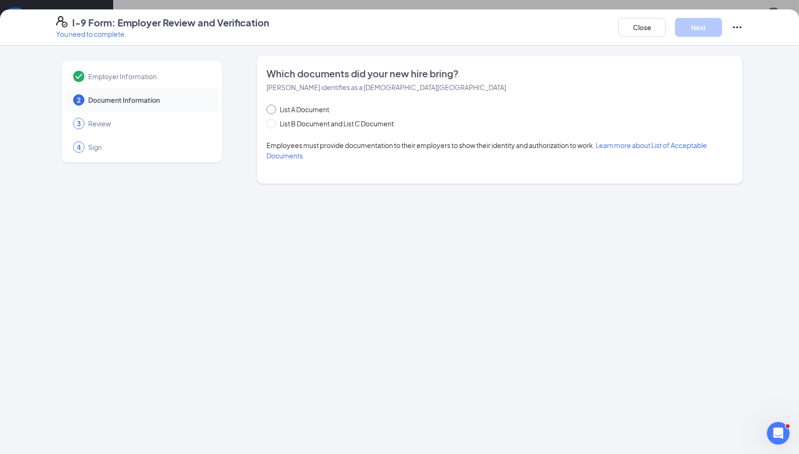
click at [307, 111] on span "List A Document" at bounding box center [304, 109] width 57 height 10
click at [273, 111] on input "List A Document" at bounding box center [270, 108] width 7 height 7
radio input "true"
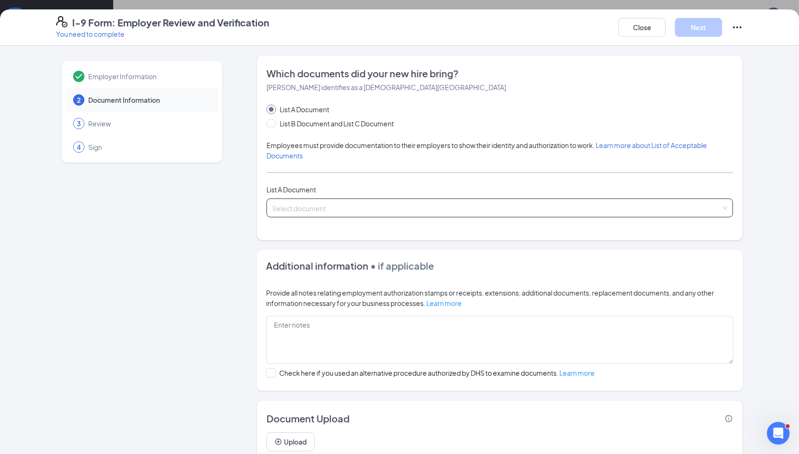
click at [375, 207] on input "search" at bounding box center [496, 206] width 449 height 14
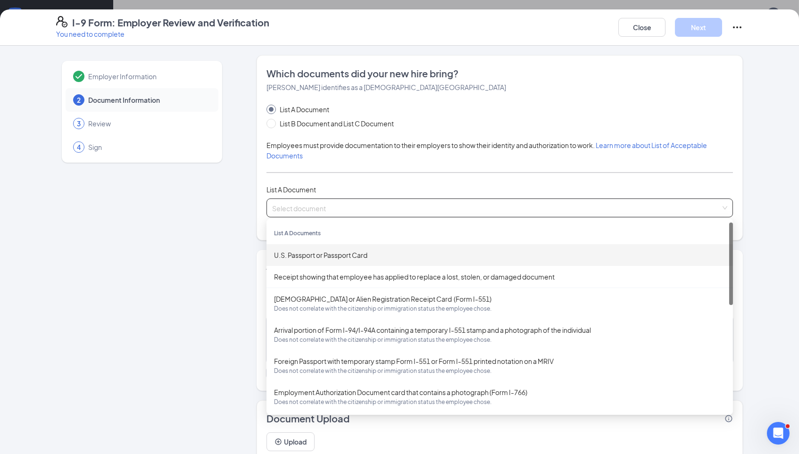
click at [411, 250] on div "U.S. Passport or Passport Card" at bounding box center [500, 255] width 452 height 10
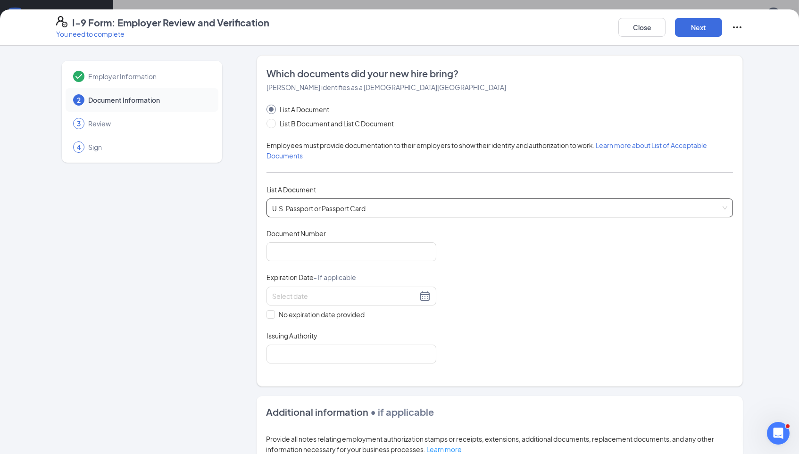
click at [490, 177] on div "List A Document List B Document and List C Document Employees must provide docu…" at bounding box center [500, 233] width 467 height 259
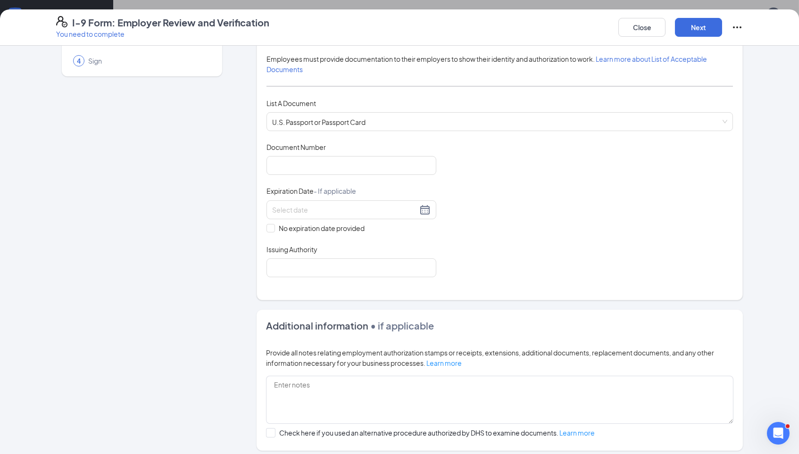
scroll to position [99, 0]
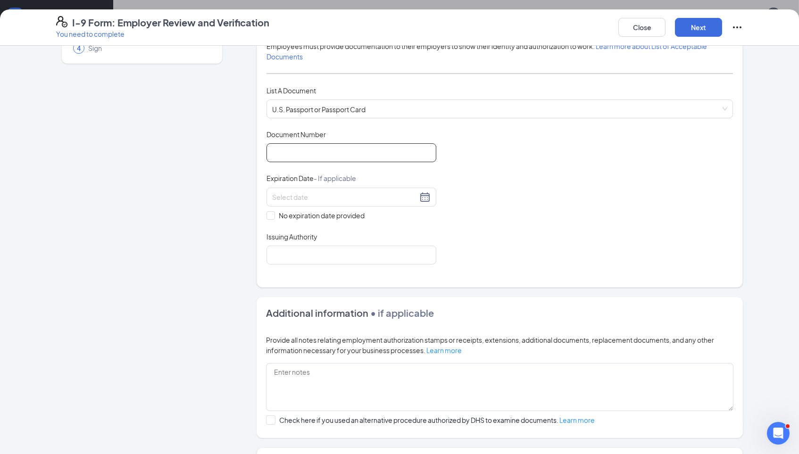
click at [383, 155] on input "Document Number" at bounding box center [352, 152] width 170 height 19
type input "662242039"
click at [424, 182] on div "Expiration Date - If applicable" at bounding box center [352, 181] width 170 height 14
click at [424, 192] on div at bounding box center [351, 197] width 159 height 11
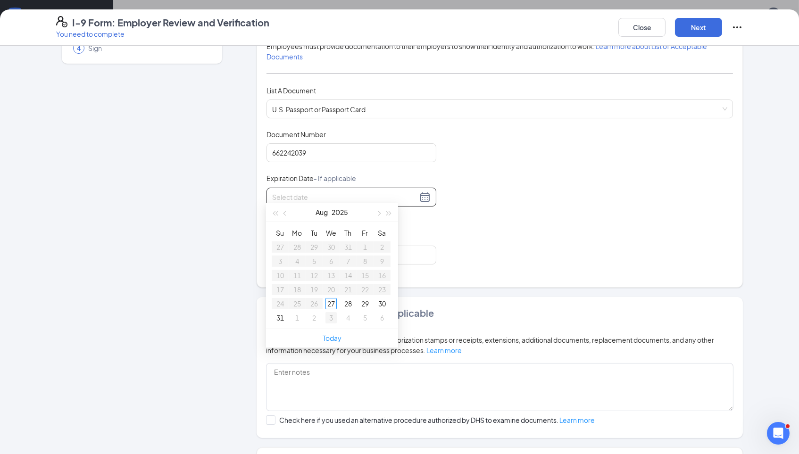
type input "[DATE]"
click at [454, 272] on div "Which documents did your new hire bring? [PERSON_NAME] identifies as a [DEMOGRA…" at bounding box center [500, 122] width 486 height 332
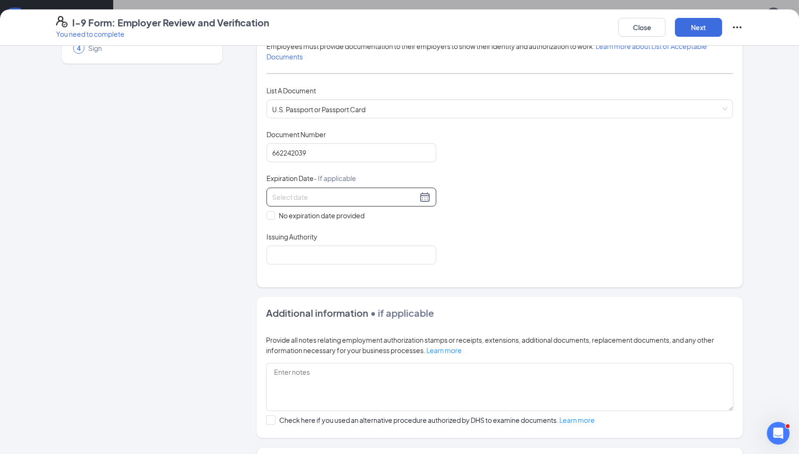
click at [420, 193] on div at bounding box center [351, 197] width 159 height 11
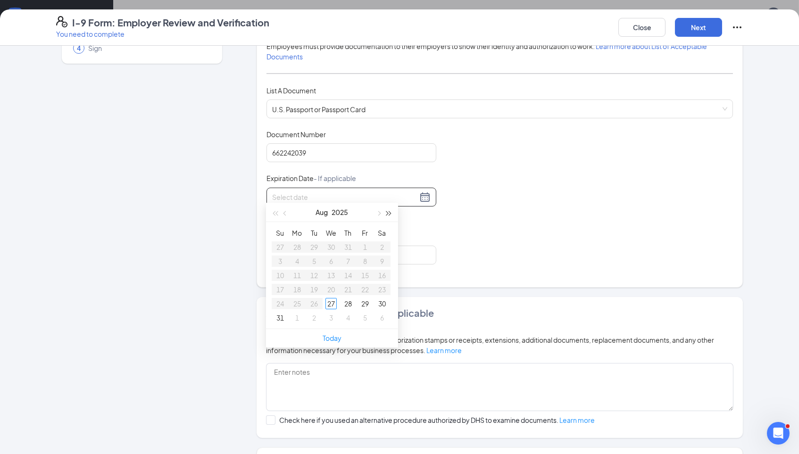
click at [391, 211] on button "button" at bounding box center [389, 212] width 10 height 19
click at [378, 213] on span "button" at bounding box center [378, 213] width 5 height 5
click at [284, 211] on button "button" at bounding box center [285, 212] width 10 height 19
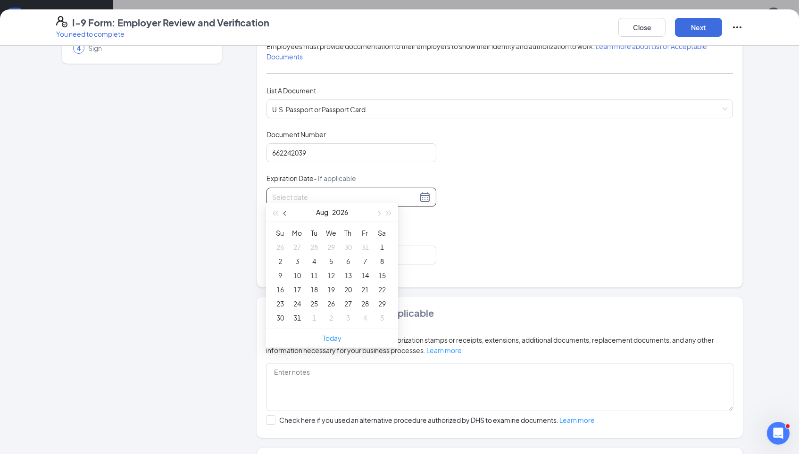
click at [284, 211] on button "button" at bounding box center [285, 212] width 10 height 19
type input "[DATE]"
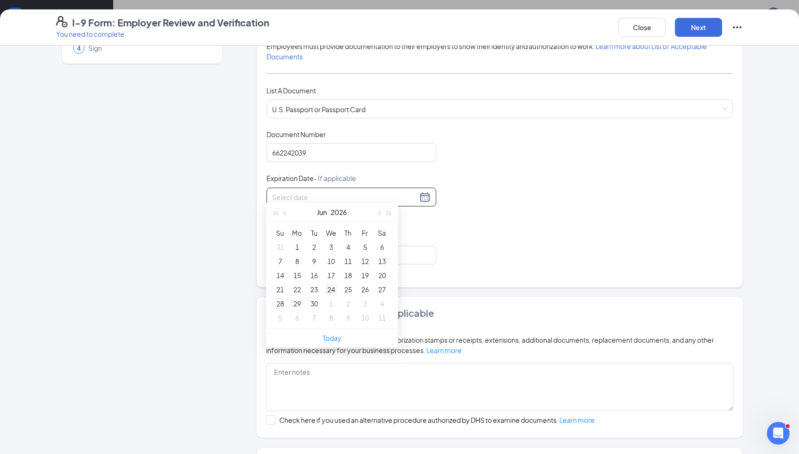
type input "[DATE]"
click at [305, 292] on td "22" at bounding box center [297, 290] width 17 height 14
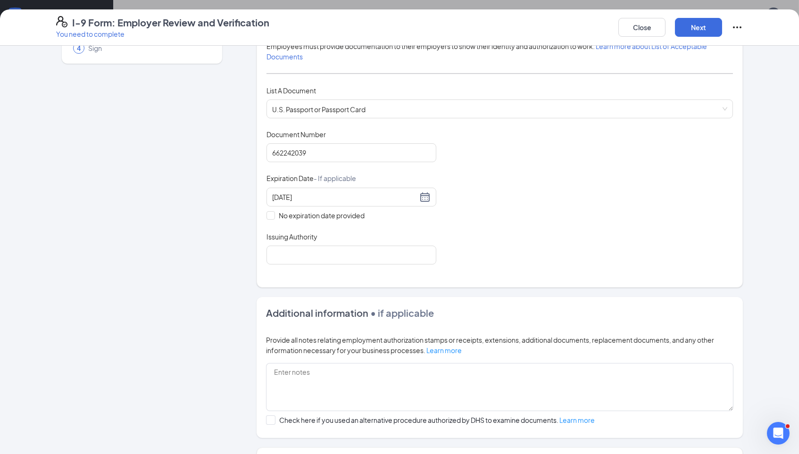
click at [331, 182] on div "Expiration Date - If applicable" at bounding box center [352, 181] width 170 height 14
click at [332, 192] on input "[DATE]" at bounding box center [344, 197] width 145 height 10
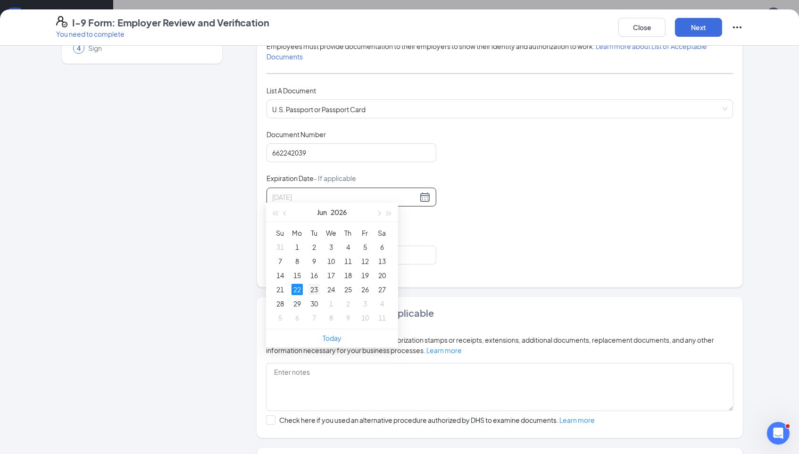
type input "[DATE]"
click at [316, 288] on div "23" at bounding box center [314, 289] width 11 height 11
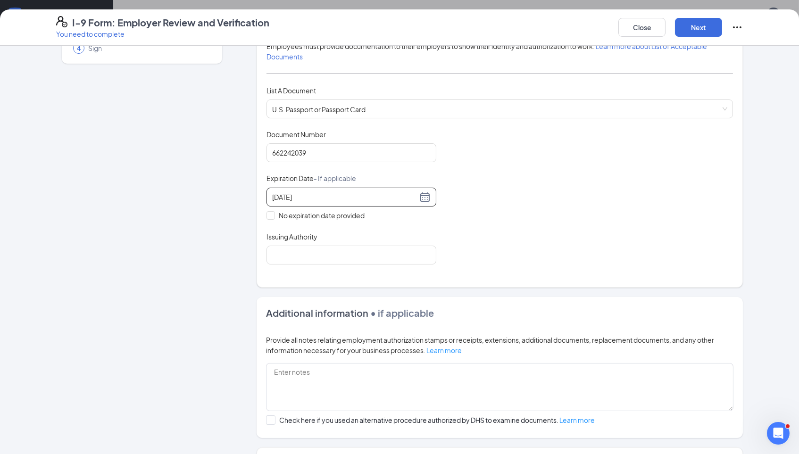
click at [526, 230] on div "Document Title U.S. Passport or Passport Card Document Number [PASSPORT] Expira…" at bounding box center [500, 197] width 467 height 135
click at [378, 252] on input "Issuing Authority" at bounding box center [352, 255] width 170 height 19
type input "S"
type input "United States Department of State"
click at [488, 260] on div "Which documents did your new hire bring? [PERSON_NAME] identifies as a [DEMOGRA…" at bounding box center [500, 122] width 467 height 308
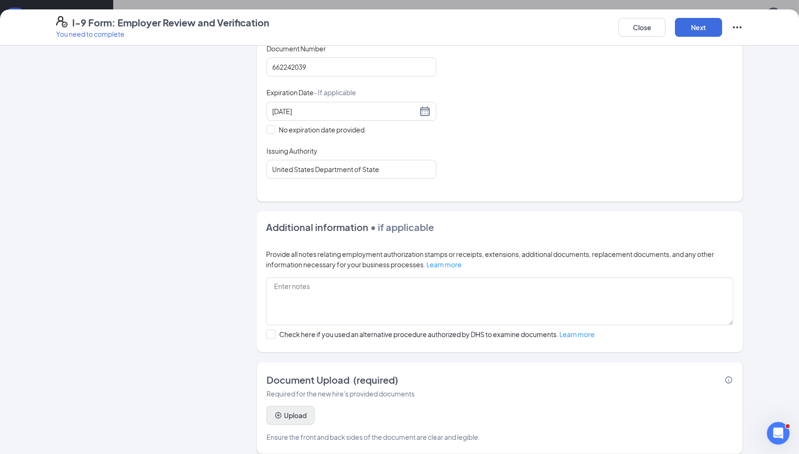
scroll to position [184, 0]
click at [285, 407] on button "Upload" at bounding box center [291, 416] width 48 height 19
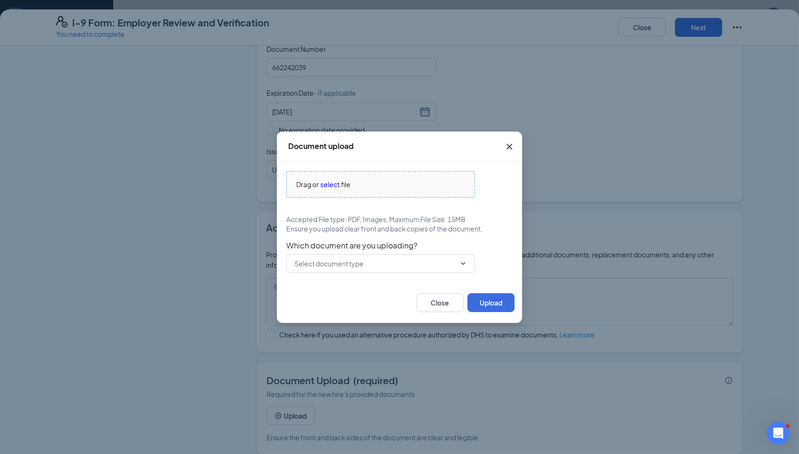
click at [354, 195] on span "Drag or select file" at bounding box center [381, 184] width 188 height 25
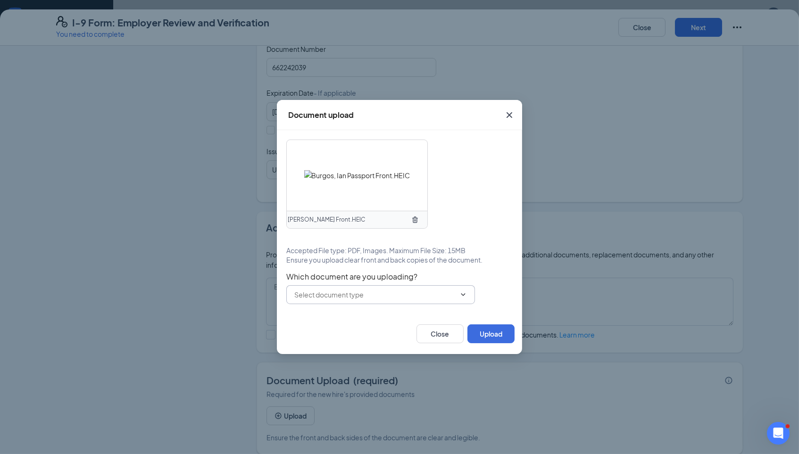
click at [373, 300] on input "text" at bounding box center [374, 295] width 161 height 10
click at [339, 317] on div "U.S. Passport or Passport Card" at bounding box center [340, 317] width 93 height 10
type input "U.S. Passport or Passport Card"
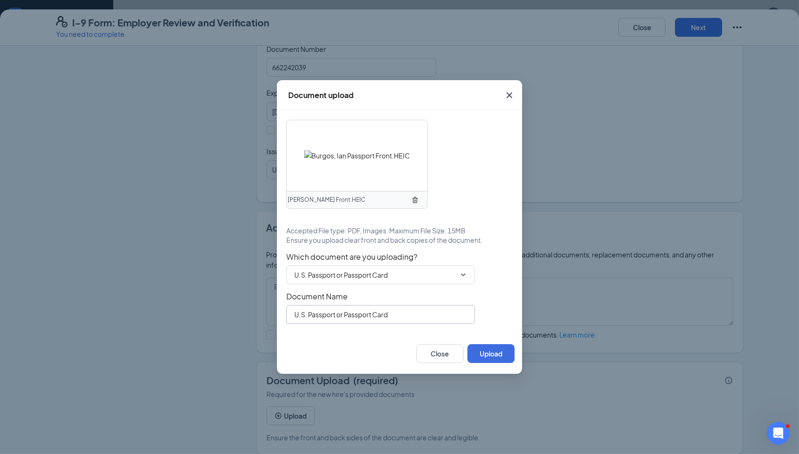
click at [377, 319] on input "U.S. Passport or Passport Card" at bounding box center [380, 314] width 189 height 19
click at [335, 197] on span "[PERSON_NAME] Front.HEIC" at bounding box center [326, 200] width 77 height 9
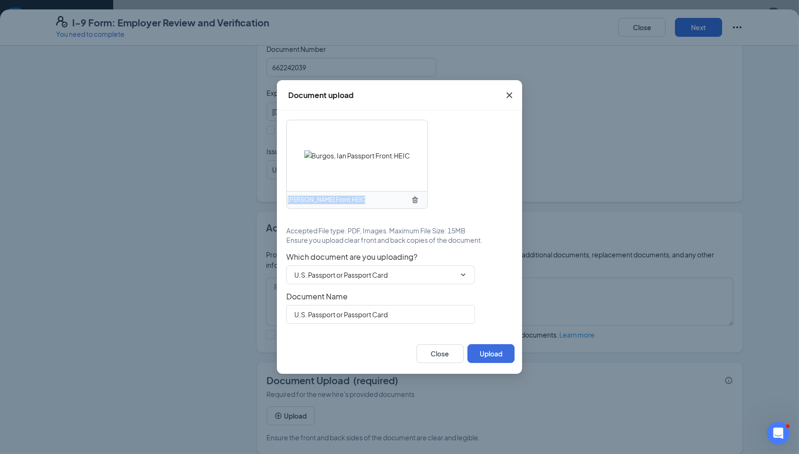
click at [335, 197] on span "[PERSON_NAME] Front.HEIC" at bounding box center [326, 200] width 77 height 9
copy div "[PERSON_NAME] Front.HEIC"
click at [351, 322] on input "U.S. Passport or Passport Card" at bounding box center [380, 314] width 189 height 19
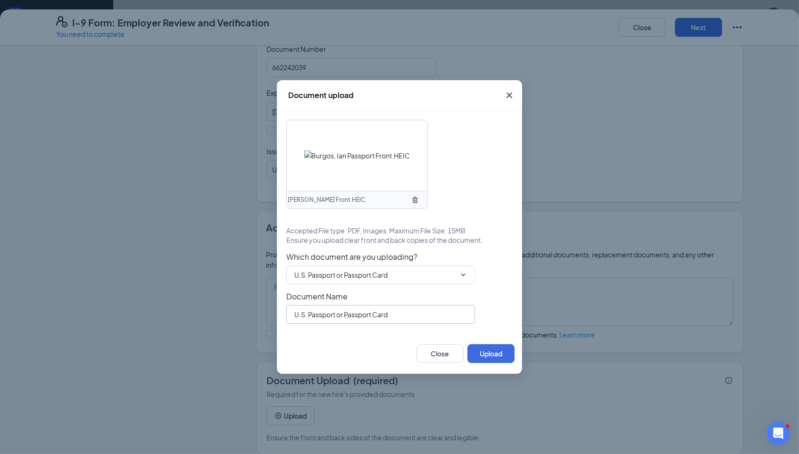
paste input "[PERSON_NAME] Front.HEIC"
type input "[GEOGRAPHIC_DATA][PERSON_NAME] Front"
click at [495, 364] on div "Close Upload" at bounding box center [399, 354] width 245 height 41
click at [491, 351] on button "Upload" at bounding box center [491, 353] width 47 height 19
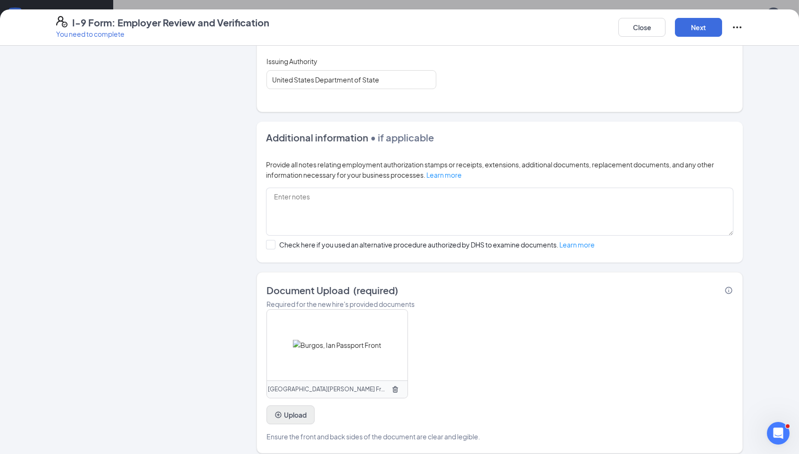
scroll to position [274, 0]
click at [284, 406] on button "Upload" at bounding box center [291, 415] width 48 height 19
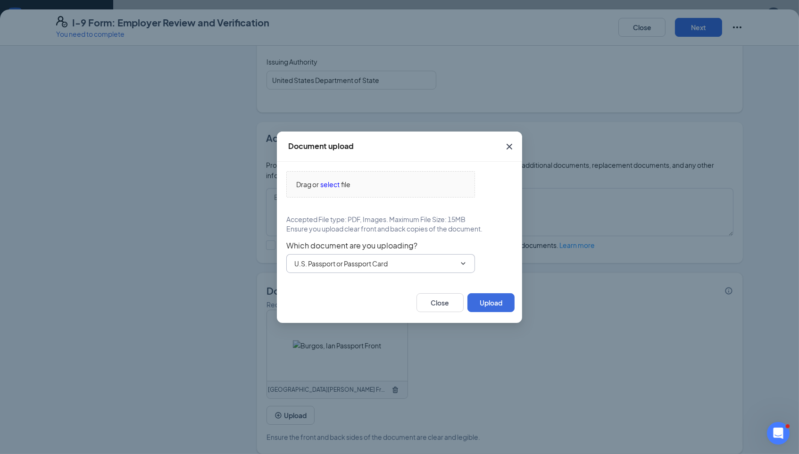
click at [388, 266] on input "U.S. Passport or Passport Card" at bounding box center [374, 264] width 161 height 10
click at [354, 188] on div "Drag or select file" at bounding box center [381, 184] width 188 height 10
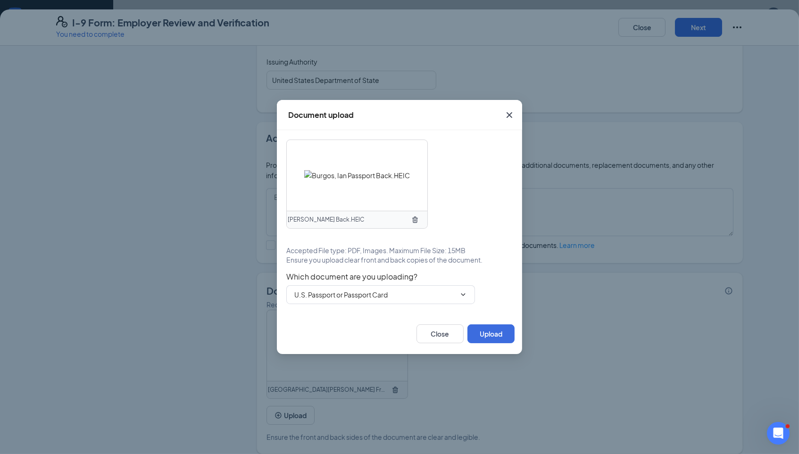
click at [376, 272] on span "Which document are you uploading?" at bounding box center [399, 276] width 226 height 9
click at [344, 298] on input "U.S. Passport or Passport Card" at bounding box center [374, 295] width 161 height 10
click at [347, 315] on div "U.S. Passport or Passport Card" at bounding box center [340, 317] width 93 height 10
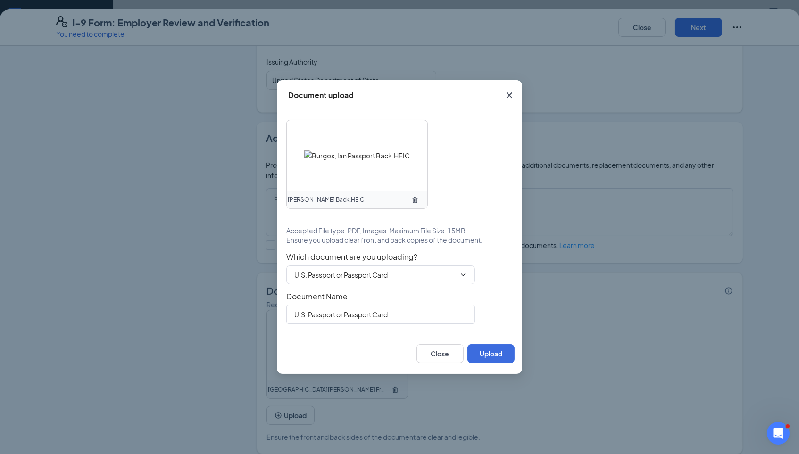
click at [346, 201] on span "[PERSON_NAME] Back.HEIC" at bounding box center [326, 200] width 76 height 9
copy div "[PERSON_NAME] Back.HEIC"
click at [348, 326] on div "[PERSON_NAME] Back.HEIC Accepted File type: PDF, Images. Maximum File Size: 15M…" at bounding box center [399, 221] width 245 height 223
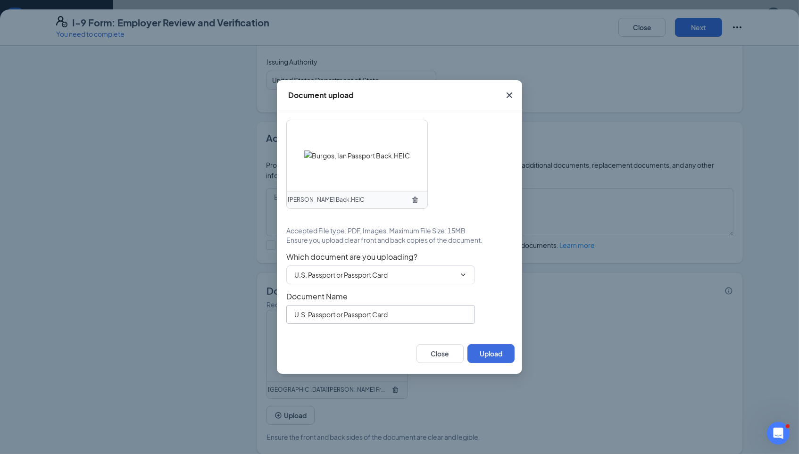
click at [348, 315] on input "U.S. Passport or Passport Card" at bounding box center [380, 314] width 189 height 19
paste input "[PERSON_NAME] Back.HEIC"
type input "[GEOGRAPHIC_DATA][PERSON_NAME] Back"
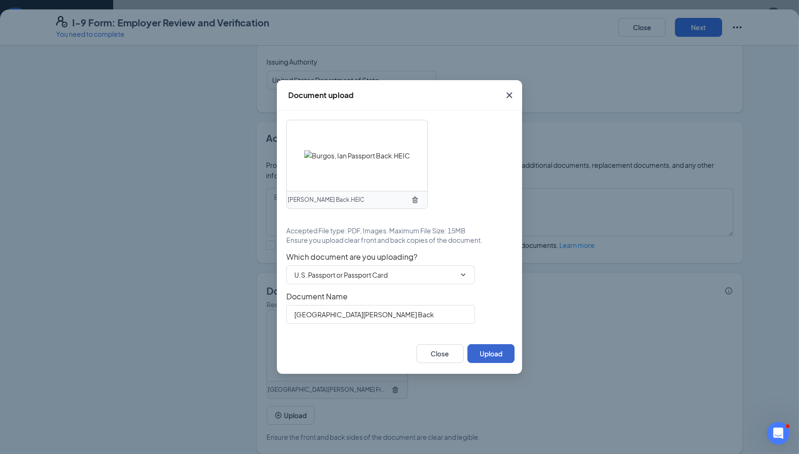
click at [485, 357] on button "Upload" at bounding box center [491, 353] width 47 height 19
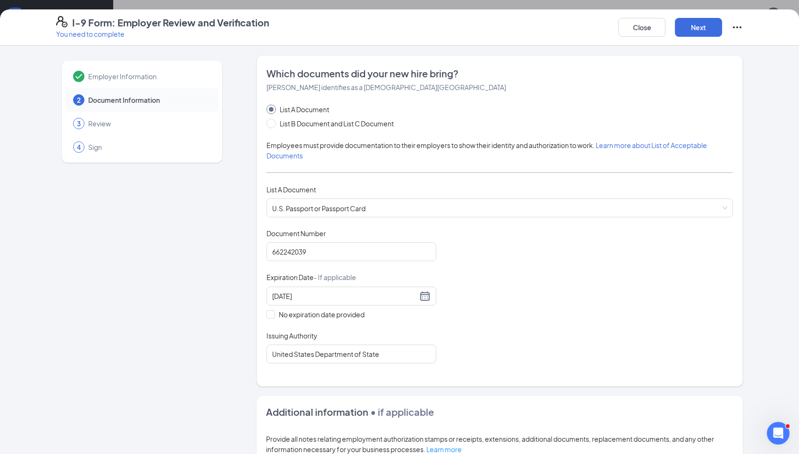
scroll to position [0, 0]
click at [706, 29] on button "Next" at bounding box center [698, 27] width 47 height 19
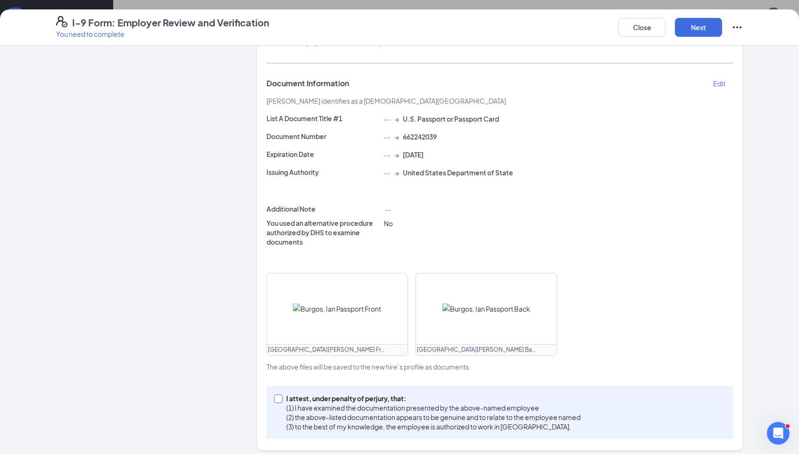
scroll to position [165, 0]
click at [301, 404] on p "(1) I have examined the documentation presented by the above-named employee" at bounding box center [433, 408] width 294 height 9
click at [281, 398] on input "I attest, under penalty of [PERSON_NAME], that: (1) I have examined the documen…" at bounding box center [277, 399] width 7 height 7
checkbox input "true"
click at [711, 29] on button "Next" at bounding box center [698, 27] width 47 height 19
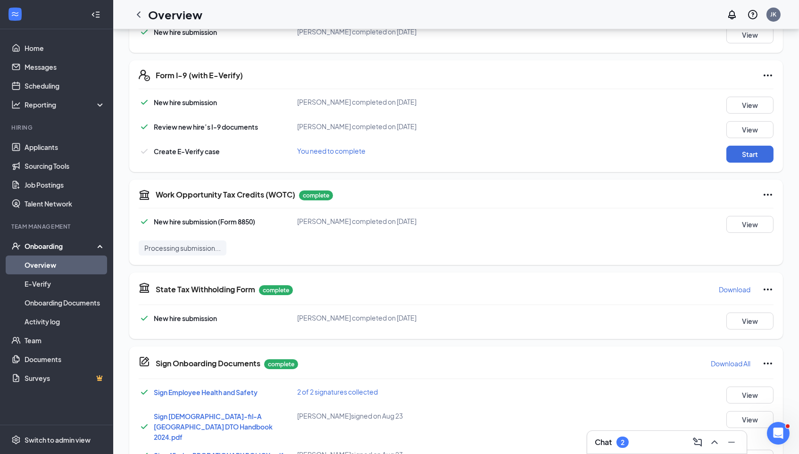
scroll to position [237, 0]
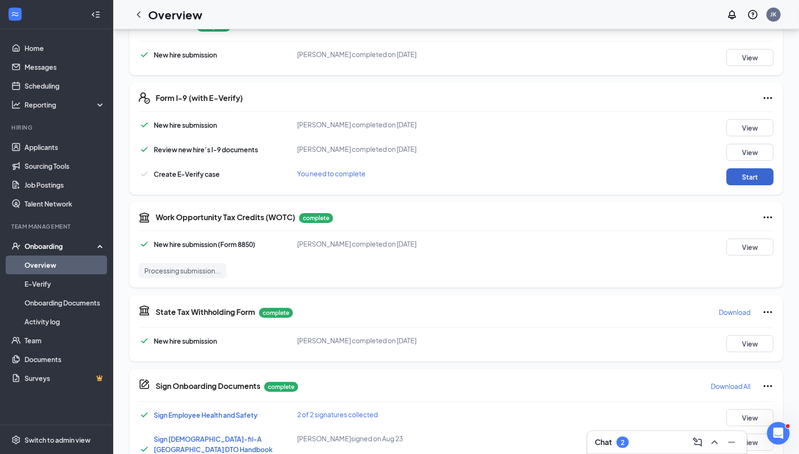
click at [747, 170] on button "Start" at bounding box center [750, 176] width 47 height 17
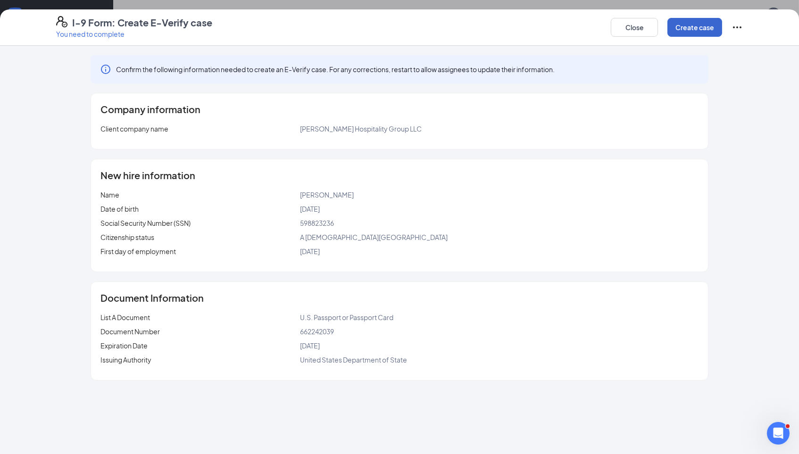
click at [691, 28] on button "Create case" at bounding box center [695, 27] width 55 height 19
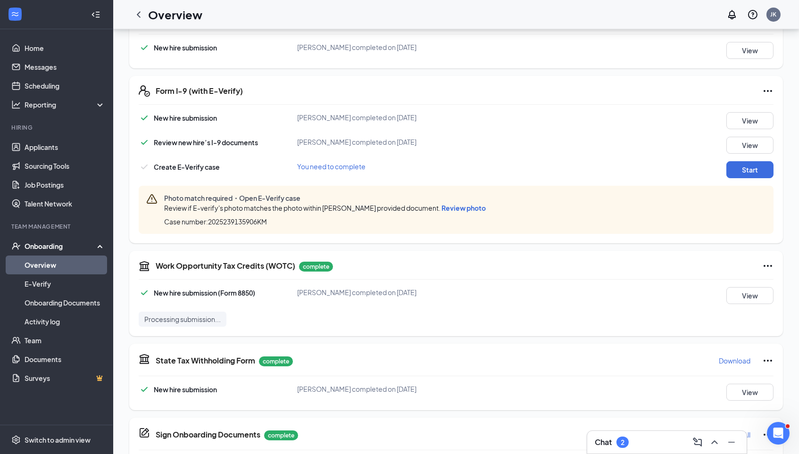
scroll to position [10, 0]
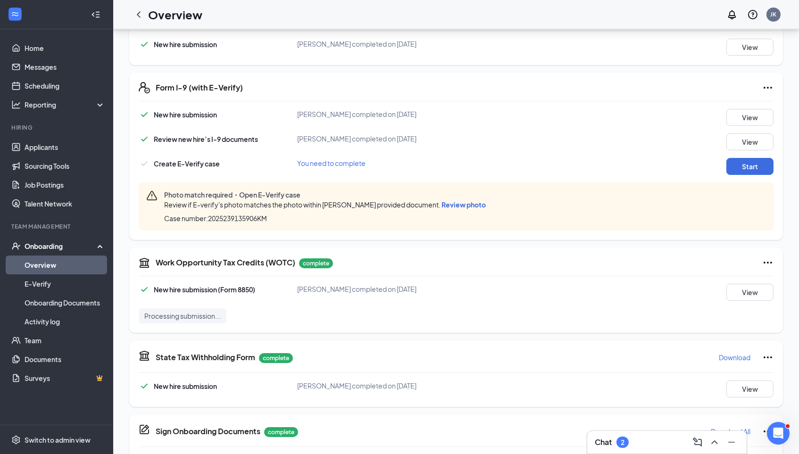
click at [446, 206] on span "Review photo" at bounding box center [464, 205] width 44 height 8
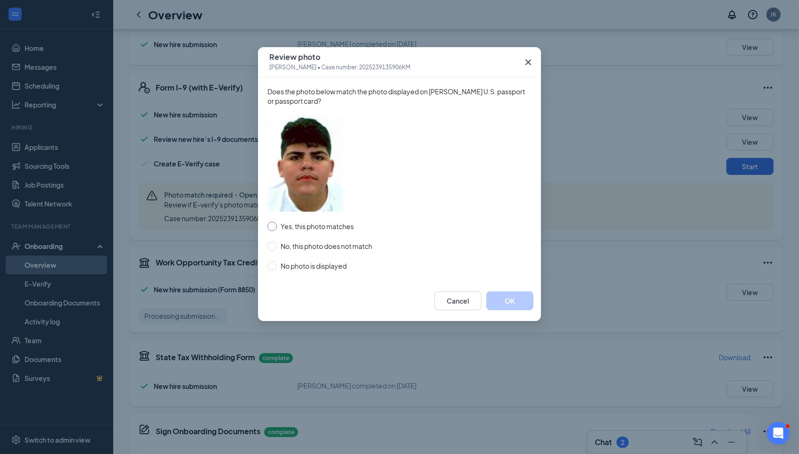
click at [309, 224] on span "Yes, this photo matches" at bounding box center [317, 226] width 81 height 10
click at [277, 224] on input "Yes, this photo matches" at bounding box center [272, 226] width 9 height 9
radio input "true"
click at [514, 301] on button "OK" at bounding box center [509, 301] width 47 height 19
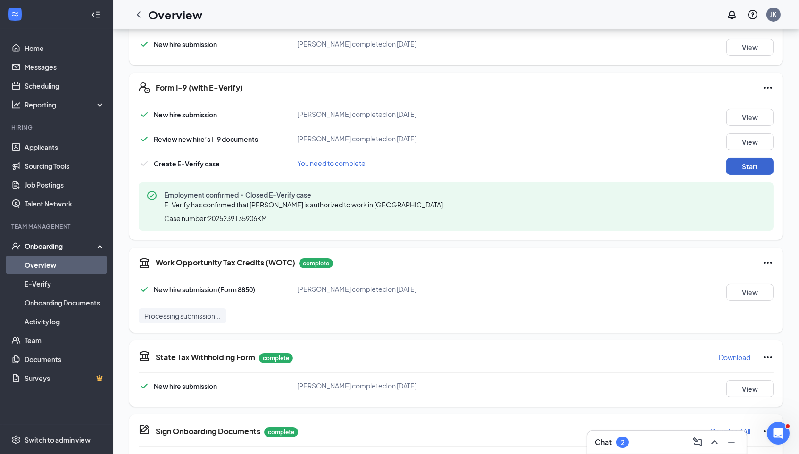
click at [739, 165] on button "Start" at bounding box center [750, 166] width 47 height 17
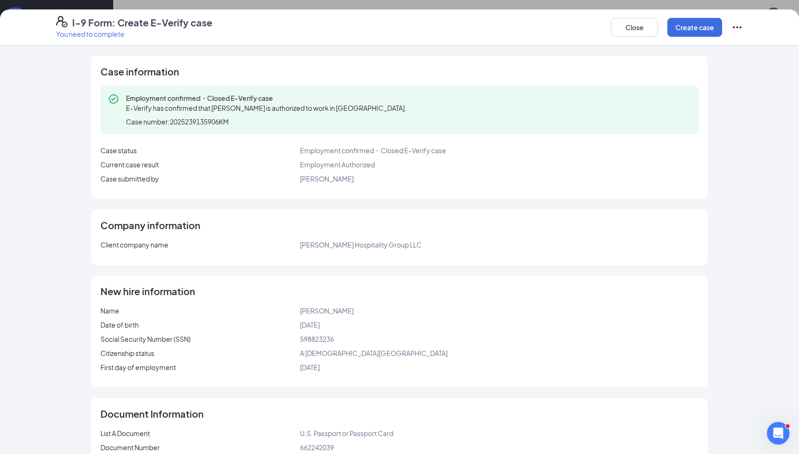
scroll to position [0, 0]
click at [697, 32] on button "Create case" at bounding box center [695, 27] width 55 height 19
click at [627, 35] on button "Close" at bounding box center [642, 27] width 47 height 19
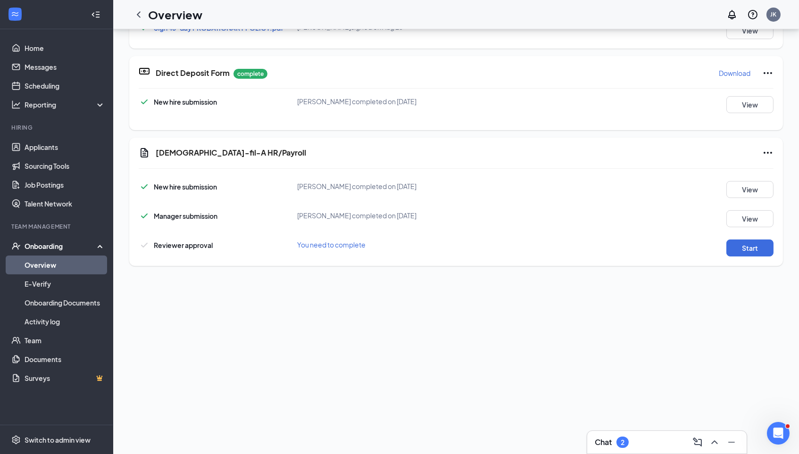
scroll to position [294, 0]
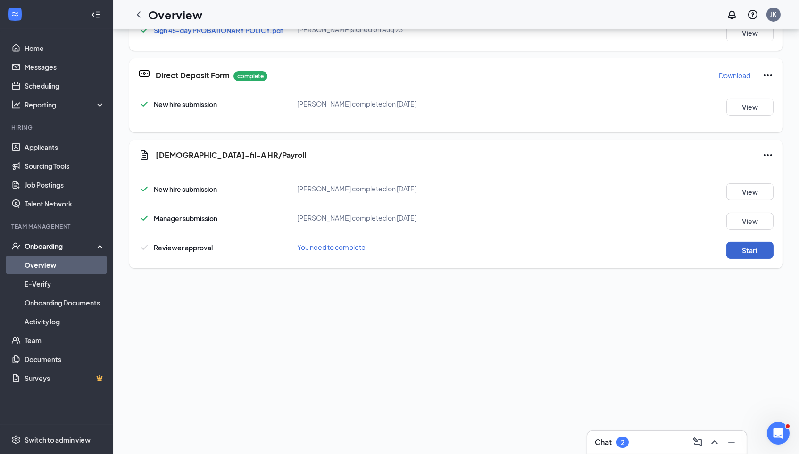
click at [749, 242] on button "Start" at bounding box center [750, 250] width 47 height 17
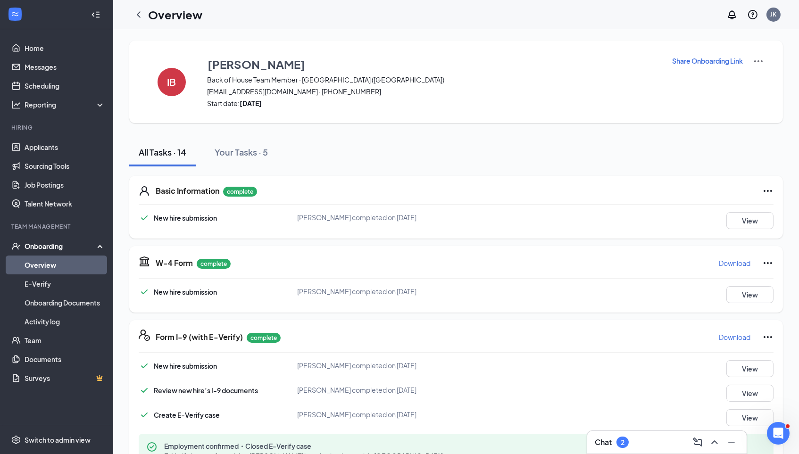
scroll to position [0, 0]
click at [143, 17] on icon "ChevronLeft" at bounding box center [138, 14] width 11 height 11
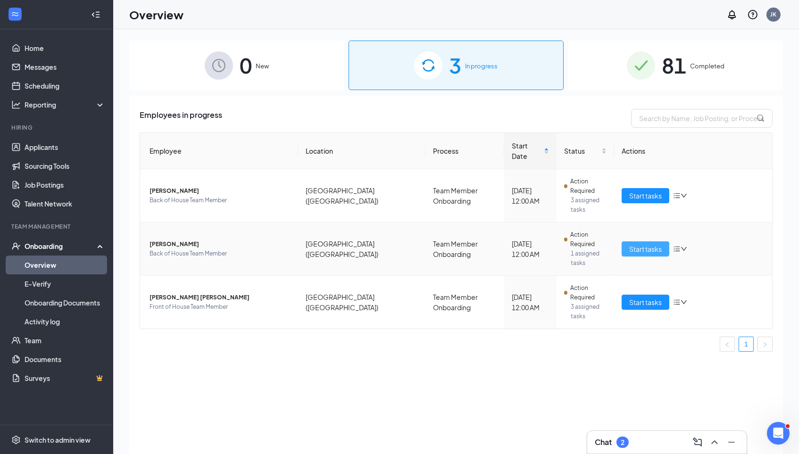
click at [642, 244] on span "Start tasks" at bounding box center [645, 249] width 33 height 10
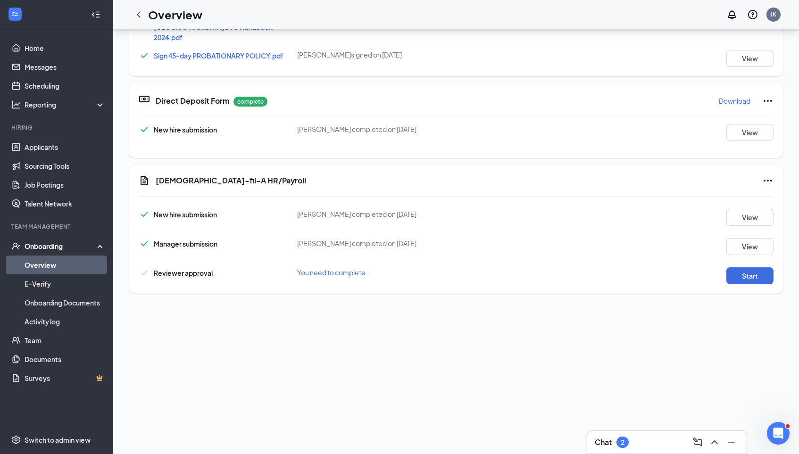
scroll to position [568, 0]
click at [746, 271] on button "Start" at bounding box center [750, 276] width 47 height 17
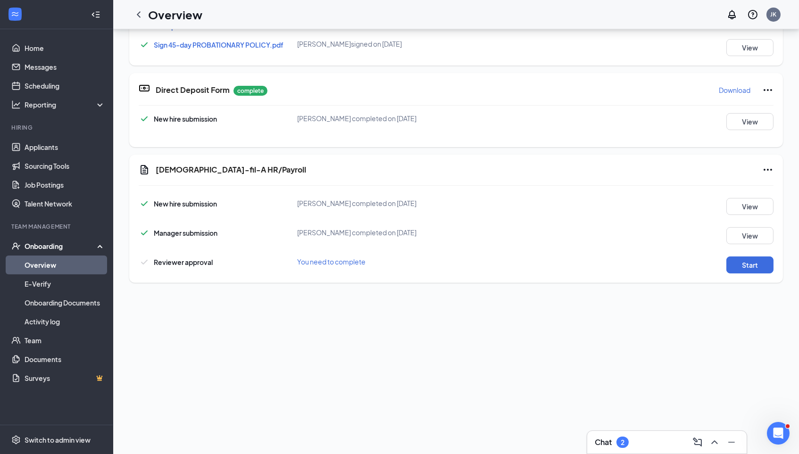
scroll to position [161, 0]
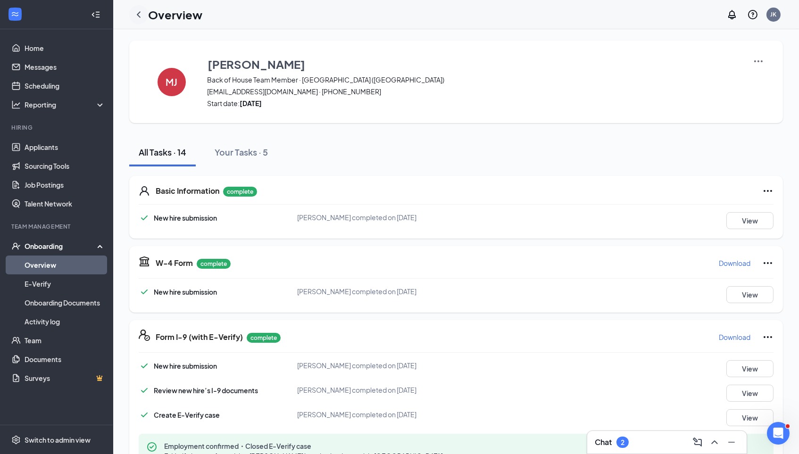
click at [140, 10] on icon "ChevronLeft" at bounding box center [138, 14] width 11 height 11
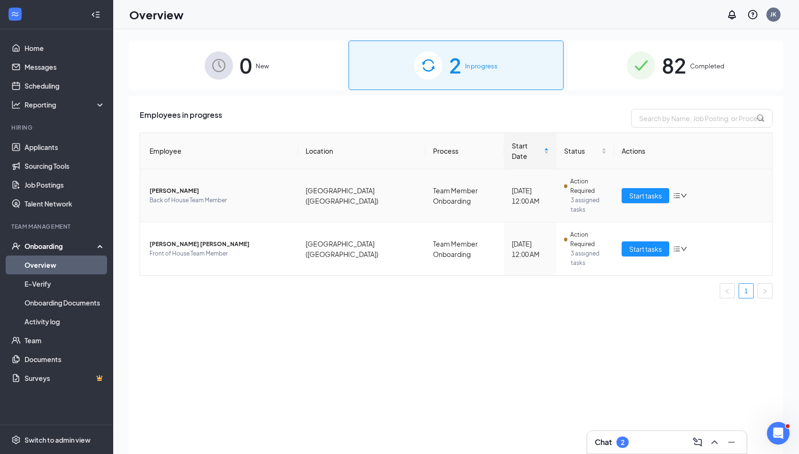
click at [186, 186] on span "[PERSON_NAME]" at bounding box center [220, 190] width 141 height 9
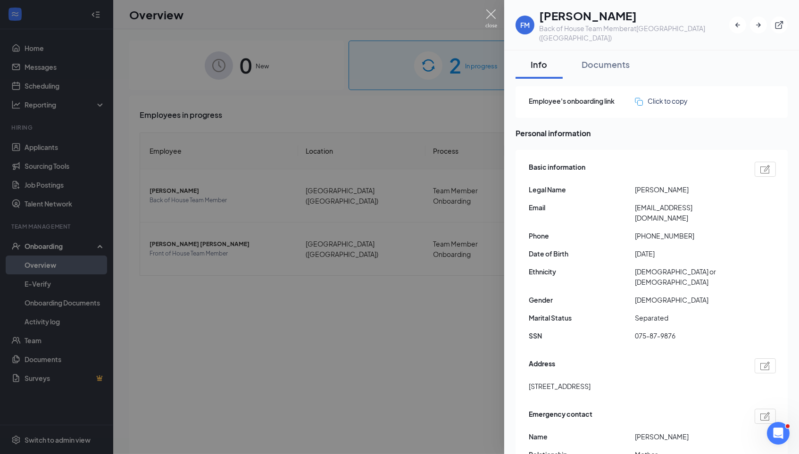
click at [488, 18] on img at bounding box center [491, 18] width 12 height 18
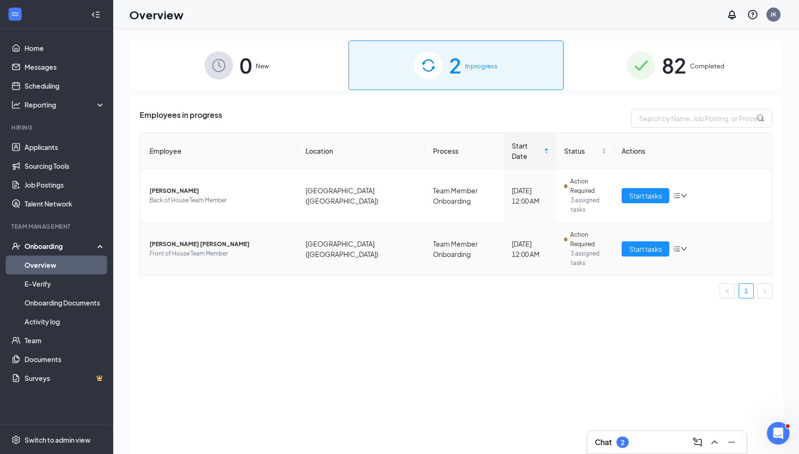
click at [167, 240] on span "[PERSON_NAME] [PERSON_NAME]" at bounding box center [220, 244] width 141 height 9
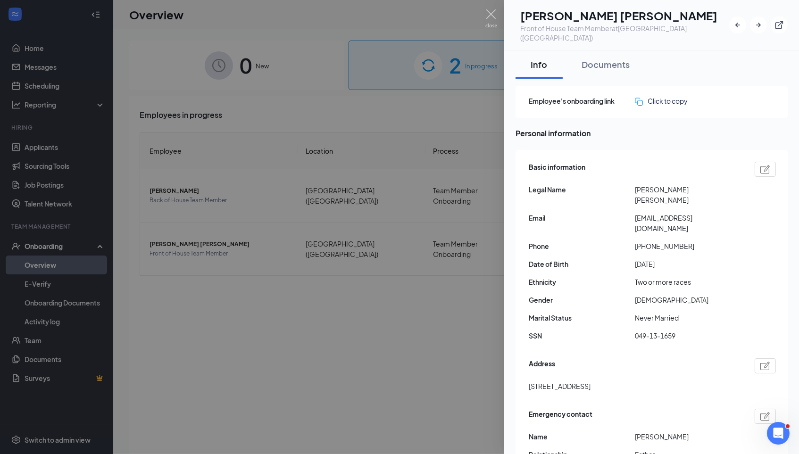
click at [347, 246] on div at bounding box center [399, 227] width 799 height 454
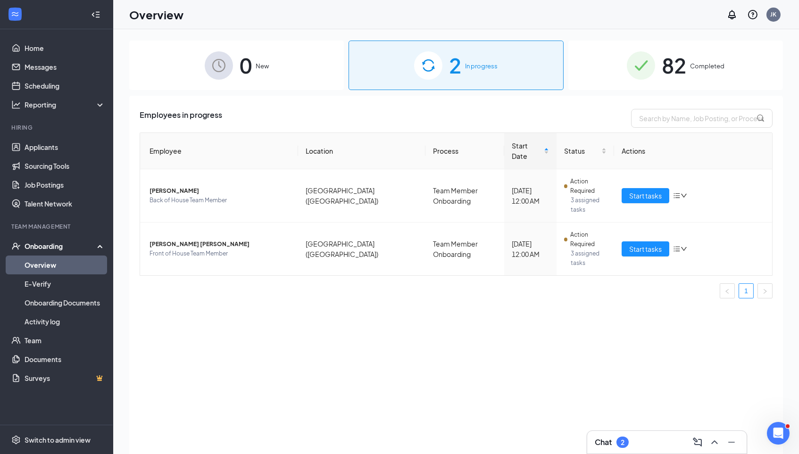
click at [652, 438] on div "Chat 2" at bounding box center [667, 442] width 144 height 15
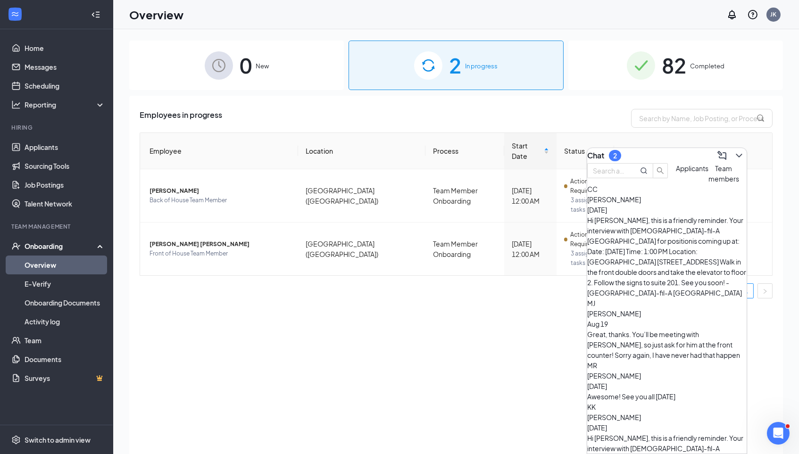
click at [709, 183] on span "Team members" at bounding box center [724, 173] width 31 height 19
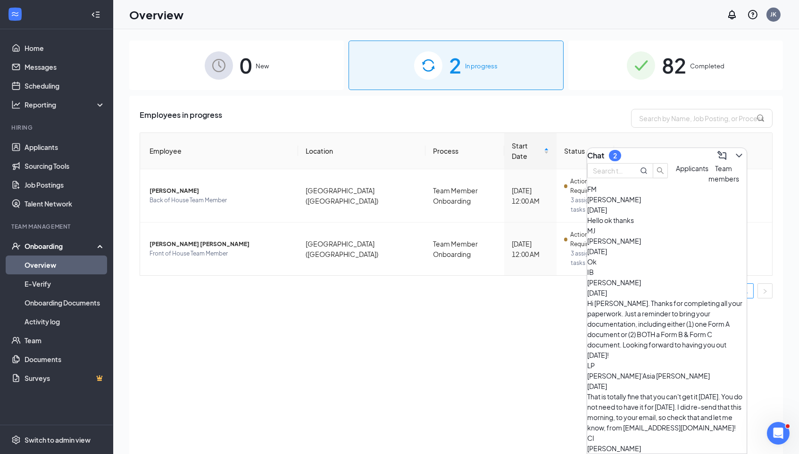
click at [661, 226] on div "Hello ok thanks" at bounding box center [666, 220] width 159 height 10
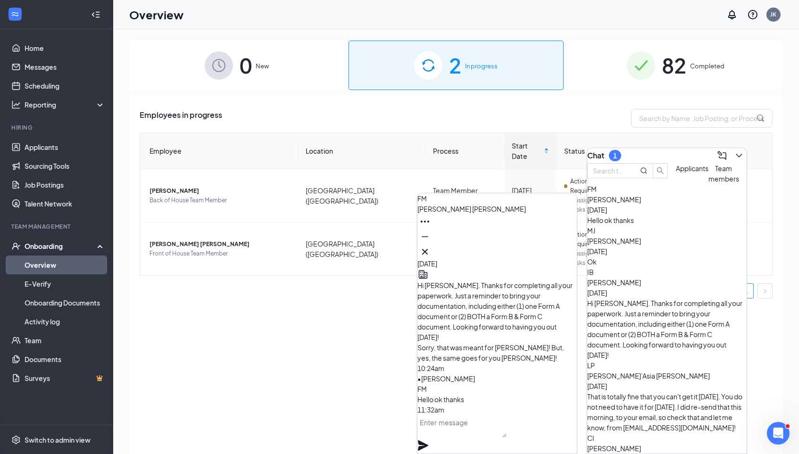
click at [490, 438] on textarea at bounding box center [462, 426] width 89 height 23
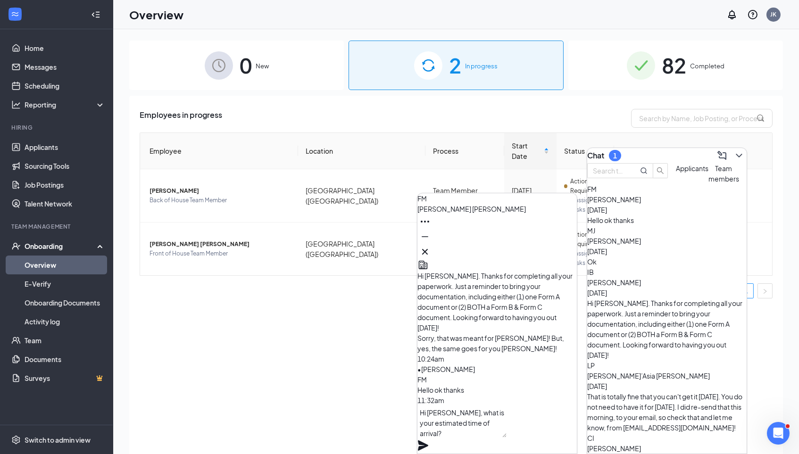
type textarea "Hi Fabiola, what is your estimated time of arrival?"
click at [429, 440] on icon "Plane" at bounding box center [423, 445] width 11 height 11
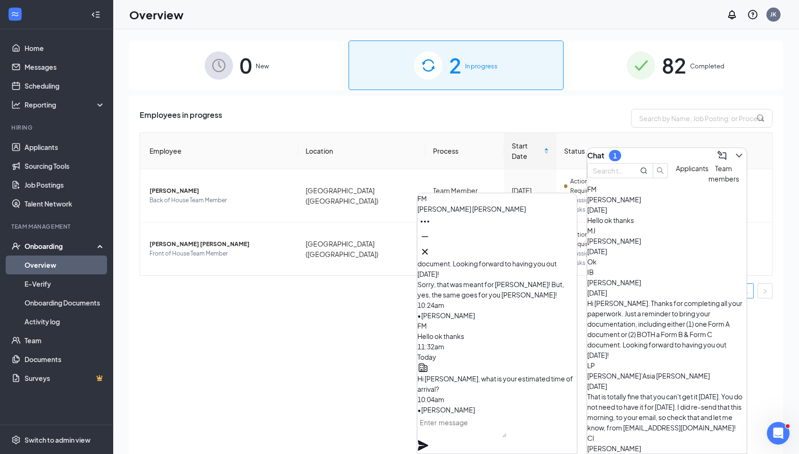
click at [666, 372] on span "Lee’Asia Palmer" at bounding box center [648, 376] width 123 height 8
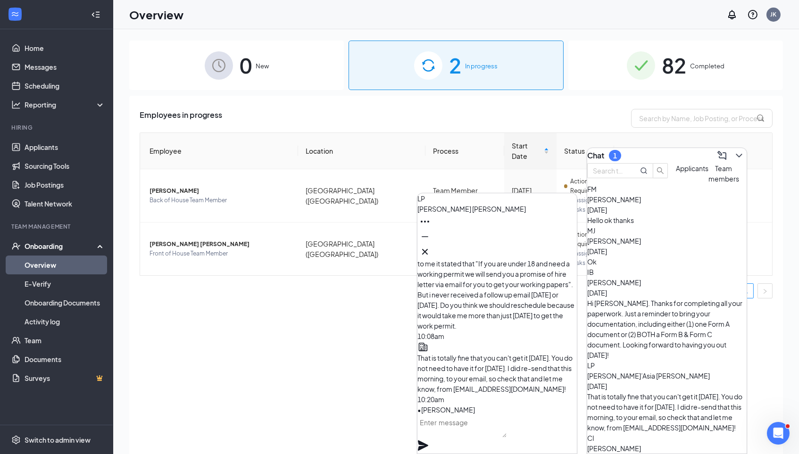
click at [456, 438] on textarea at bounding box center [462, 426] width 89 height 23
type textarea "Hi Lee'Asia, what is your ETA?"
click at [429, 440] on icon "Plane" at bounding box center [423, 445] width 11 height 11
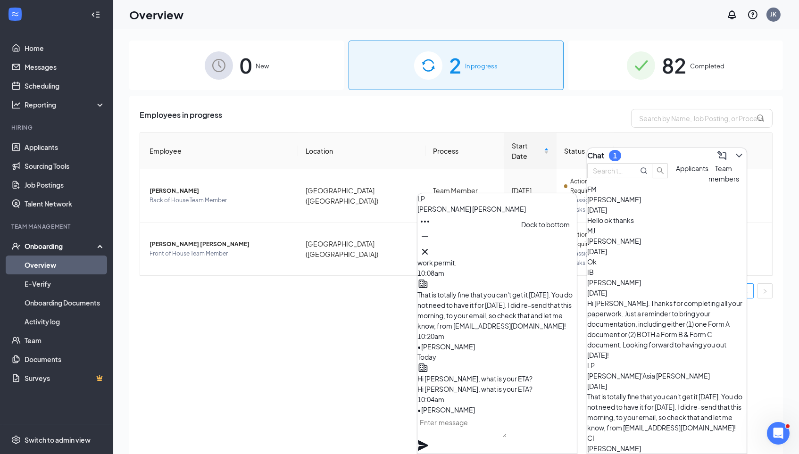
click at [431, 243] on icon "Minimize" at bounding box center [424, 236] width 11 height 11
